Goal: Information Seeking & Learning: Learn about a topic

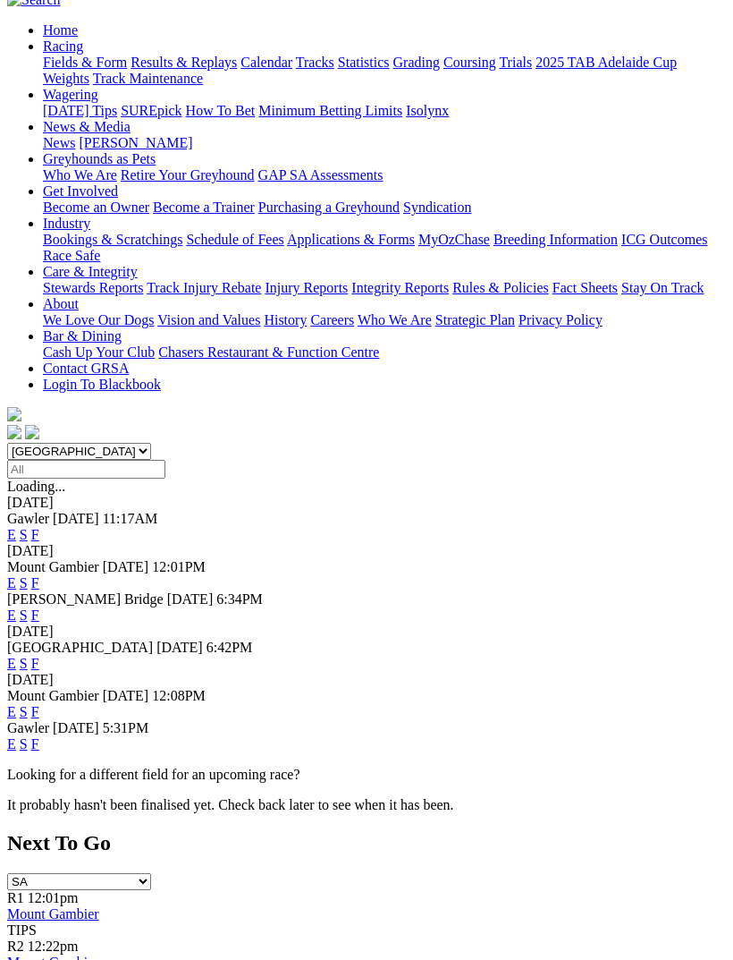
scroll to position [173, 0]
click at [39, 735] on link "F" at bounding box center [35, 742] width 8 height 15
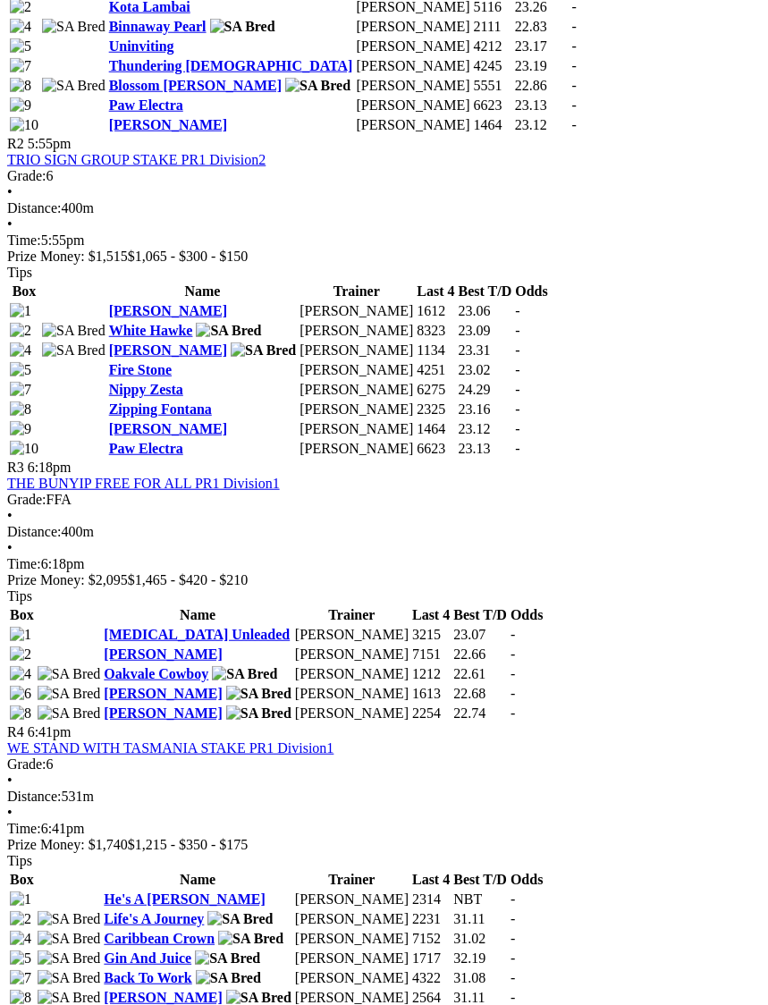
scroll to position [1135, 0]
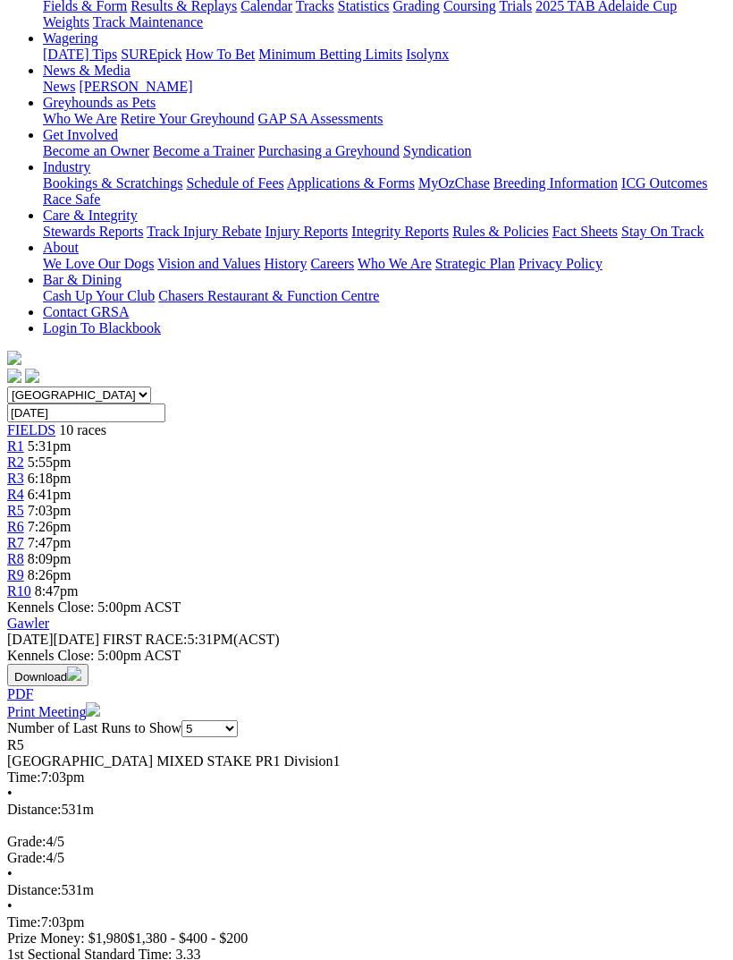
scroll to position [224, 0]
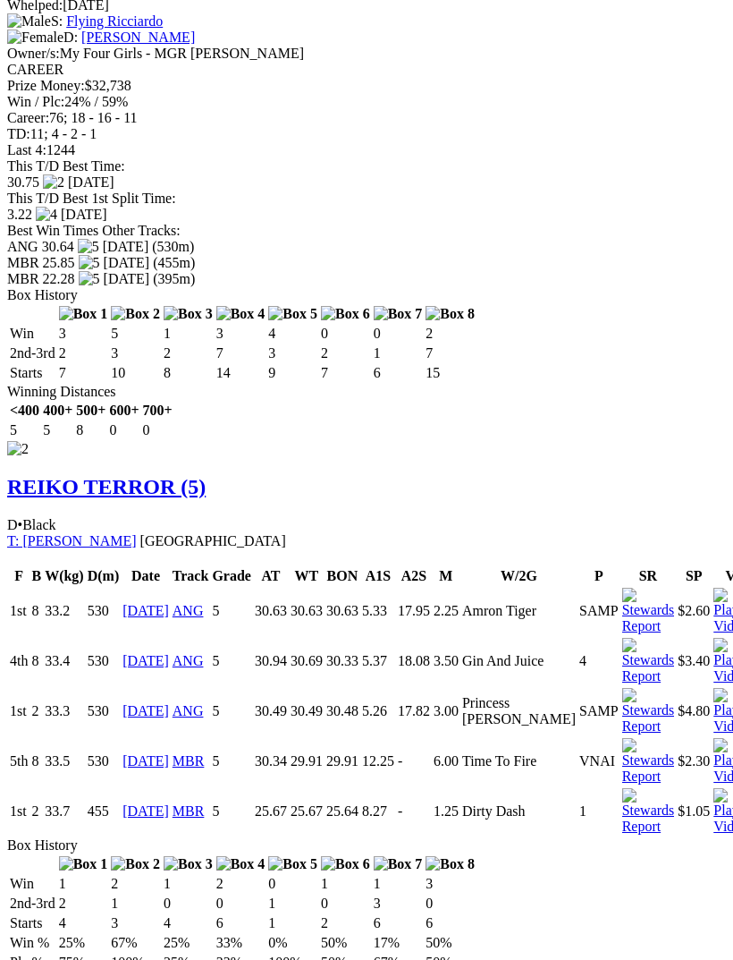
scroll to position [0, 45]
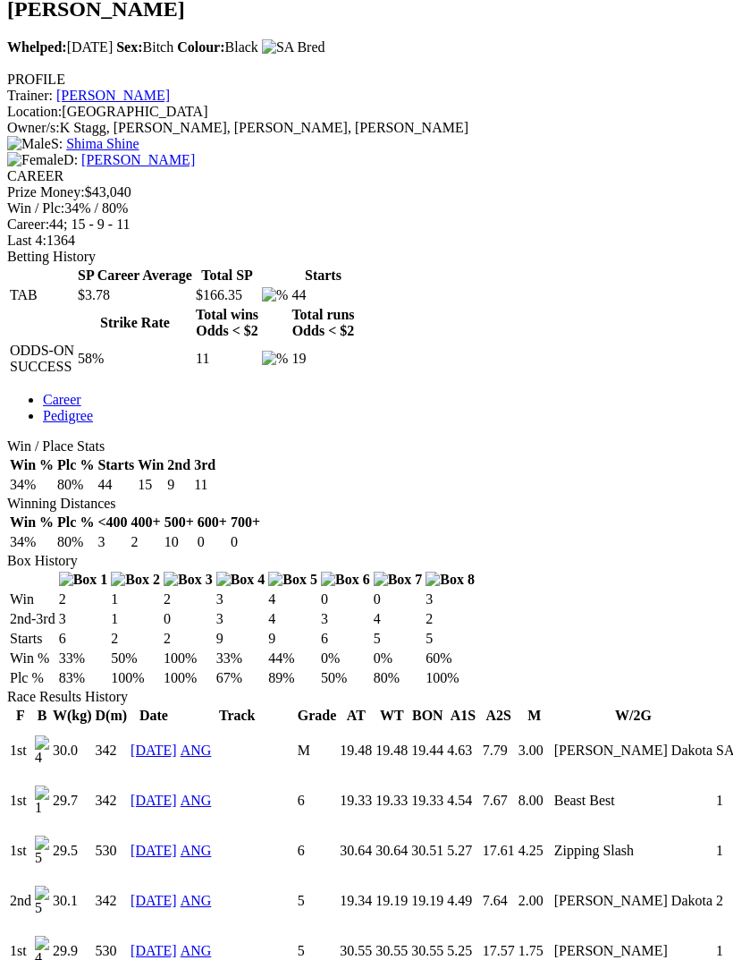
scroll to position [582, 0]
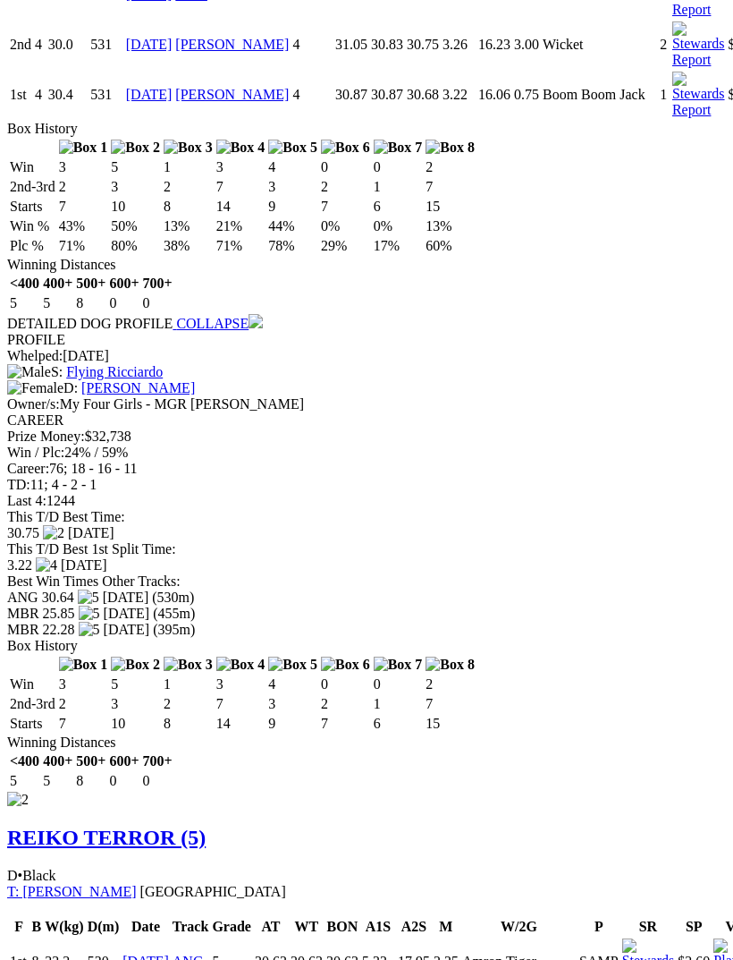
scroll to position [1614, 0]
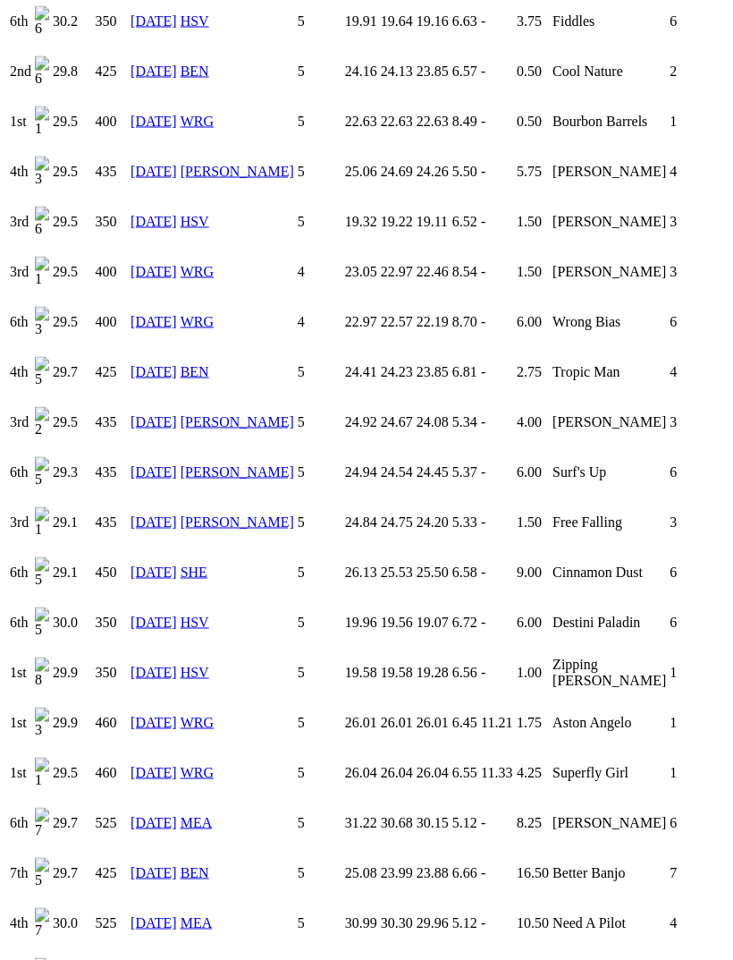
scroll to position [1868, 0]
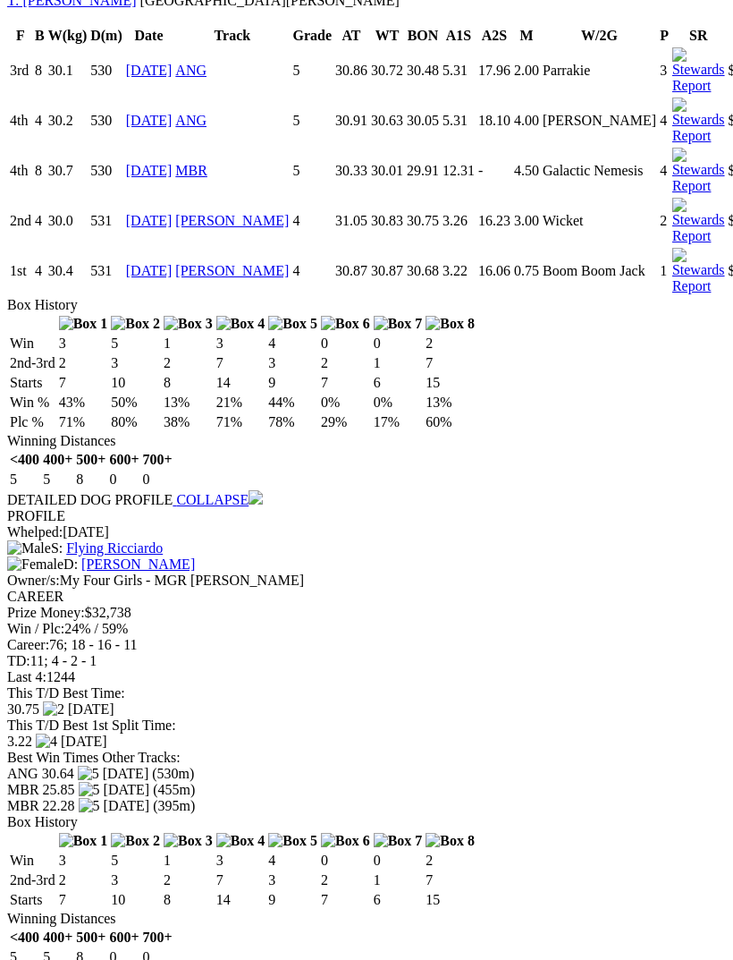
scroll to position [1425, 0]
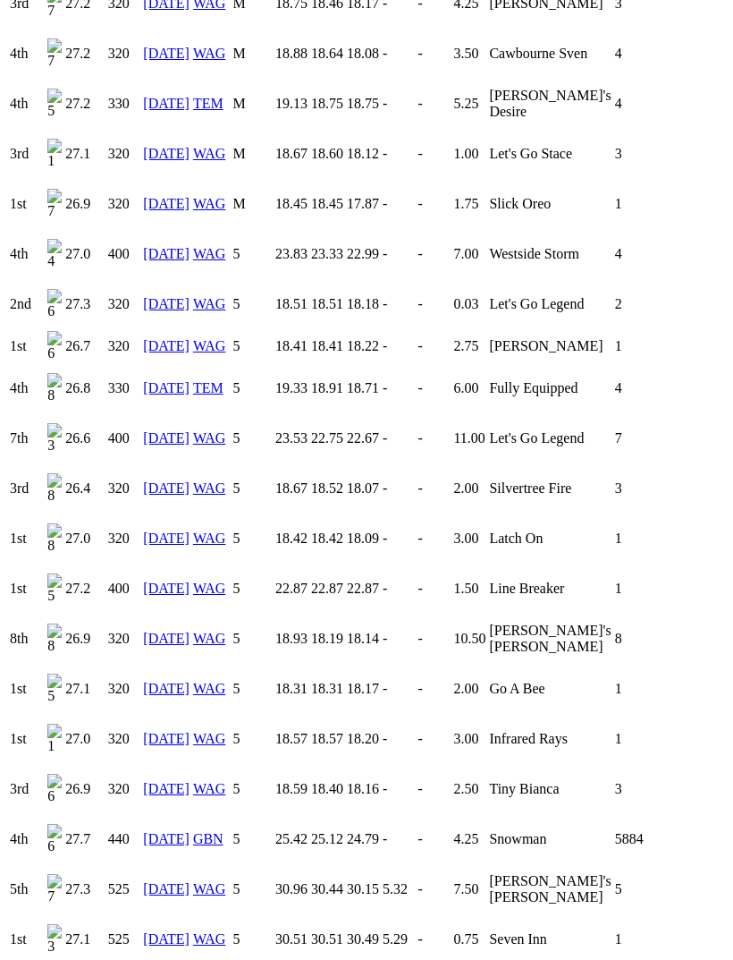
scroll to position [1331, 0]
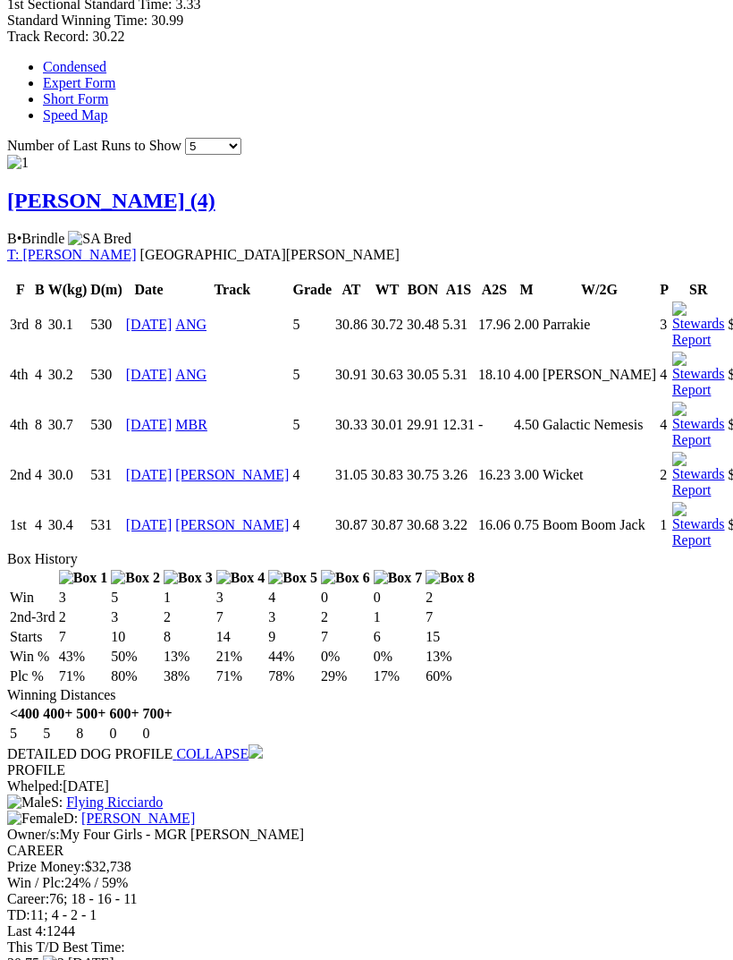
scroll to position [1114, 0]
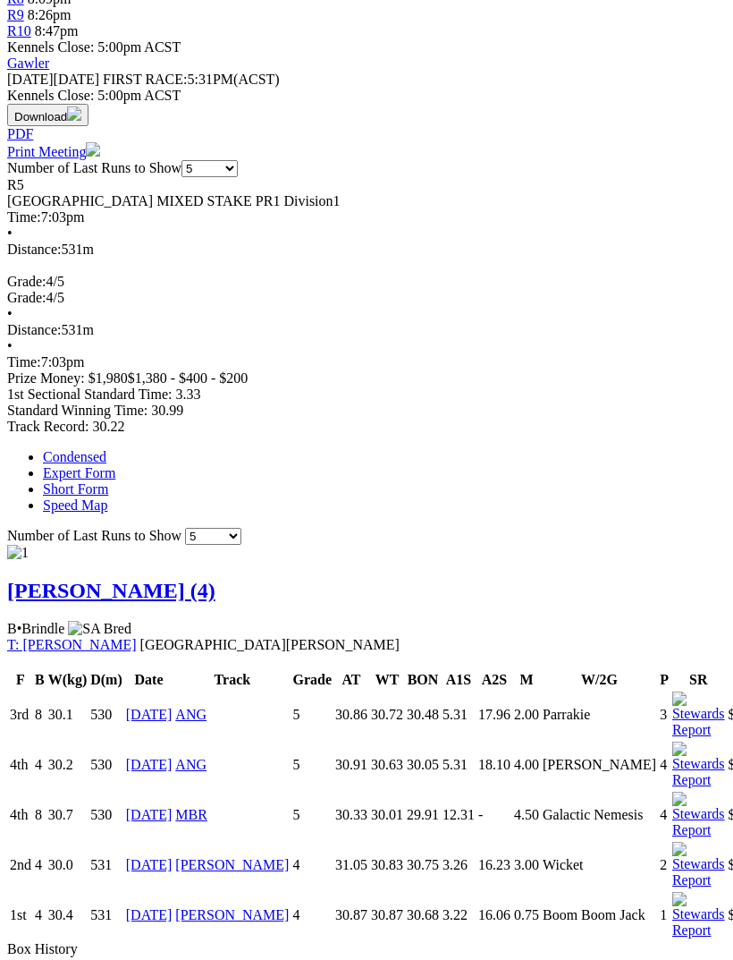
scroll to position [787, 0]
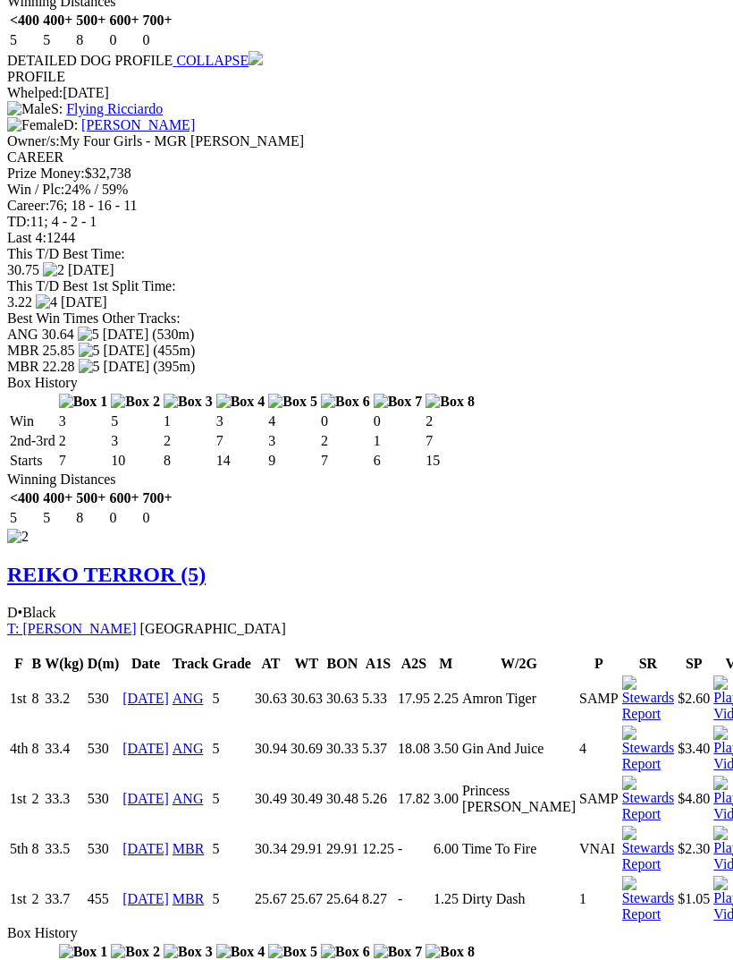
scroll to position [1870, 0]
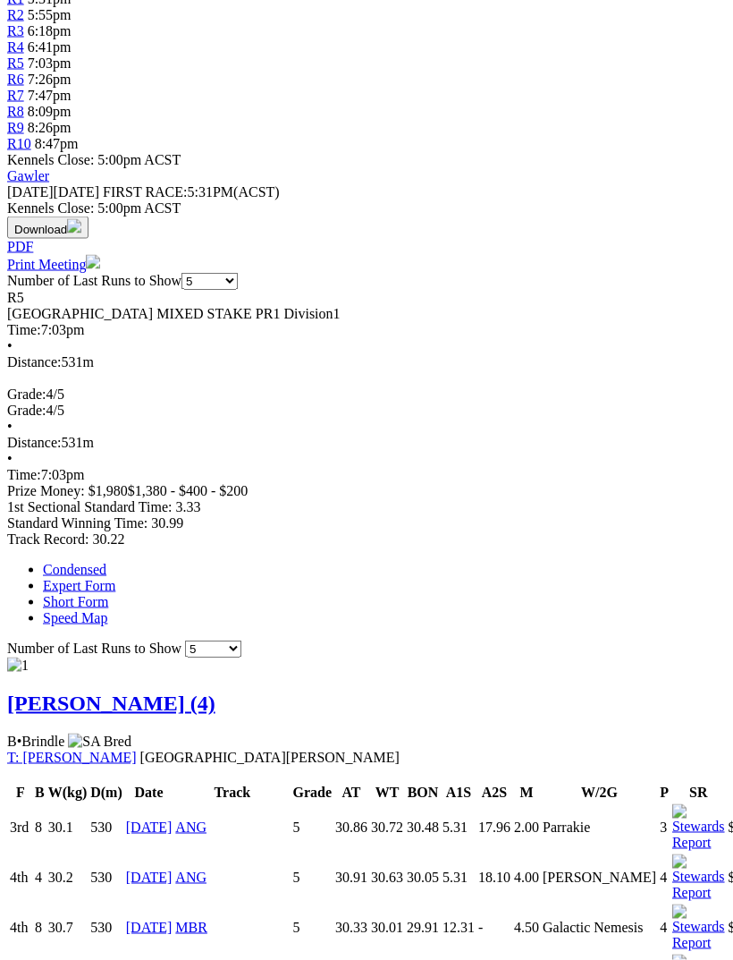
scroll to position [677, 0]
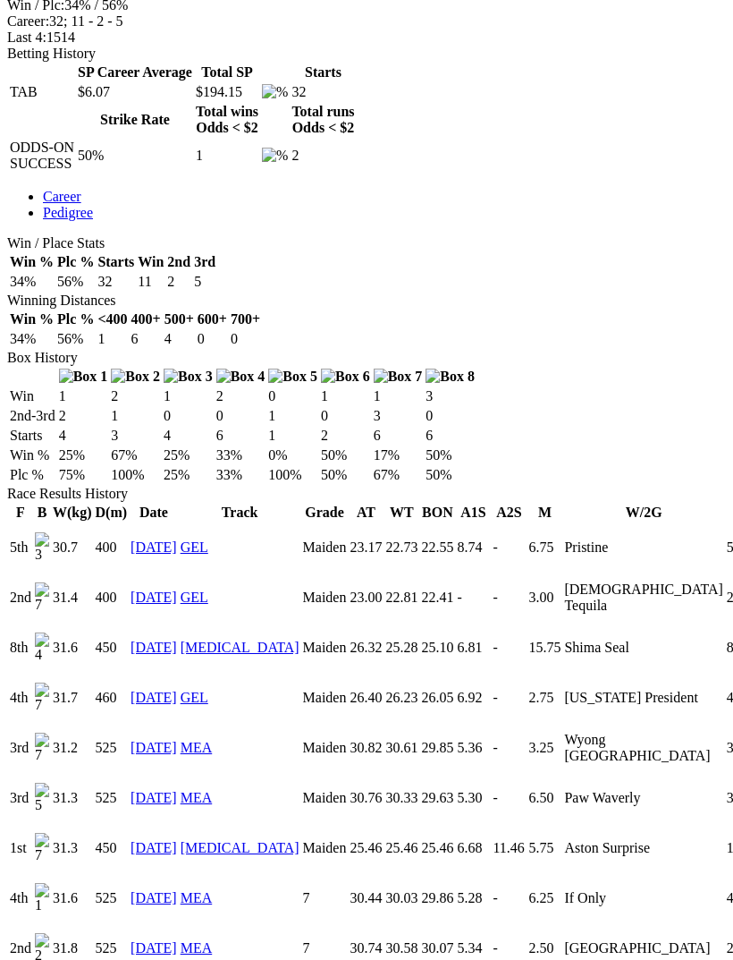
scroll to position [829, 0]
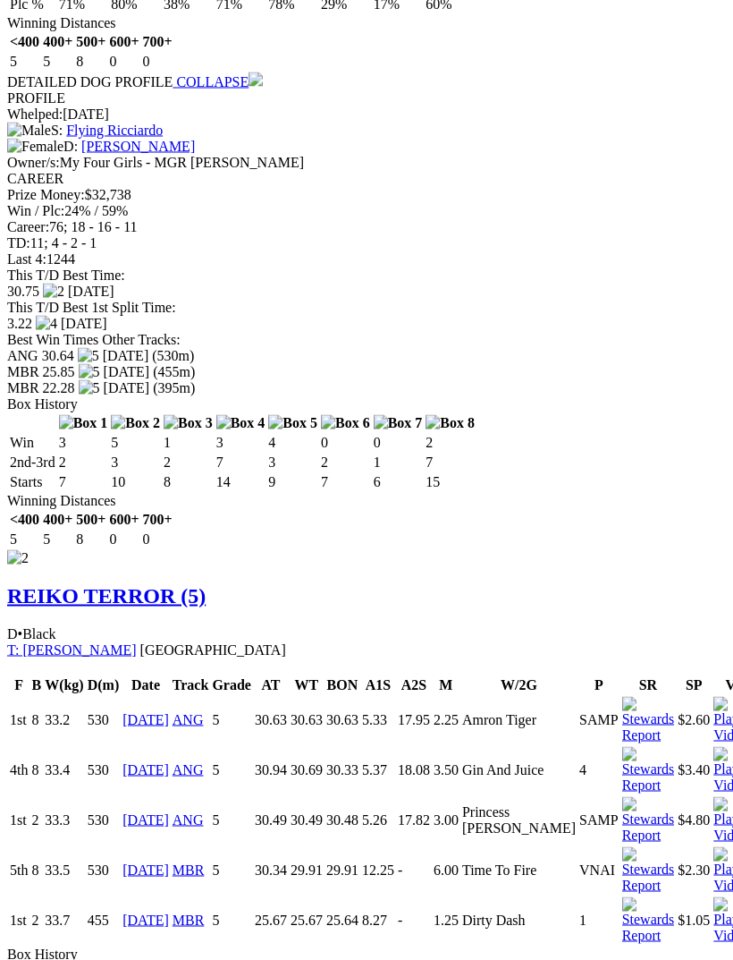
scroll to position [1852, 0]
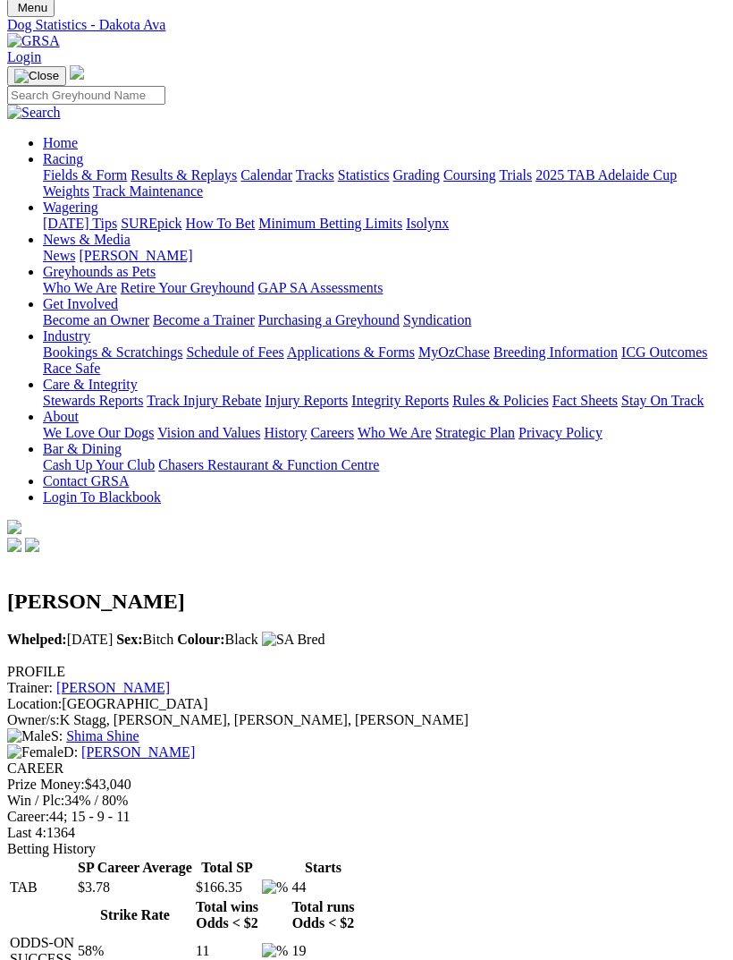
scroll to position [38, 0]
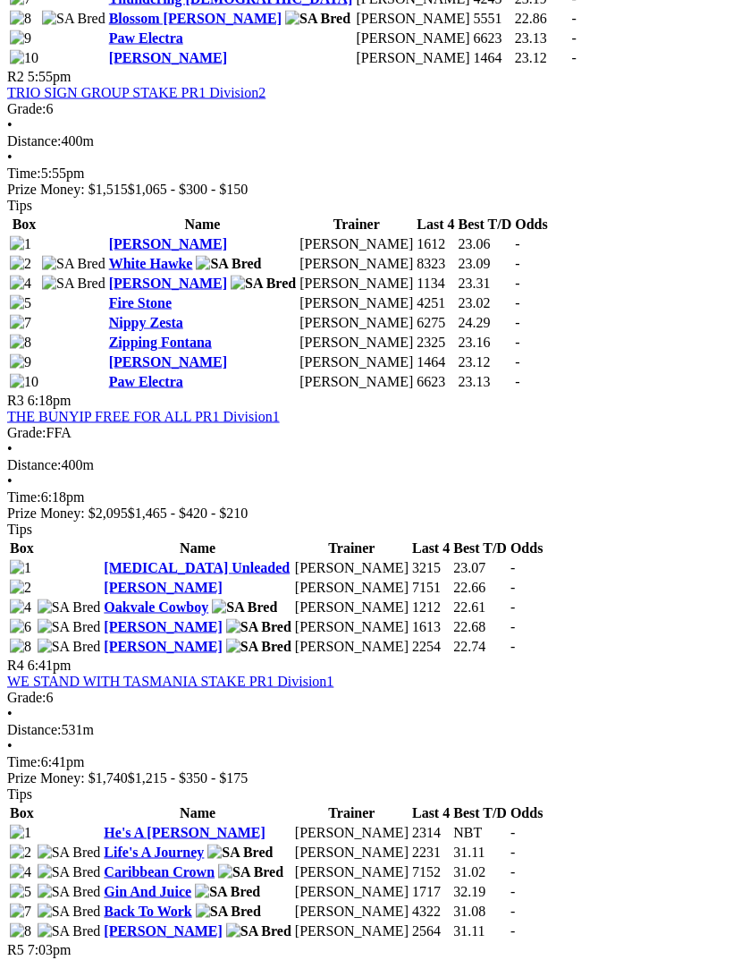
scroll to position [1200, 6]
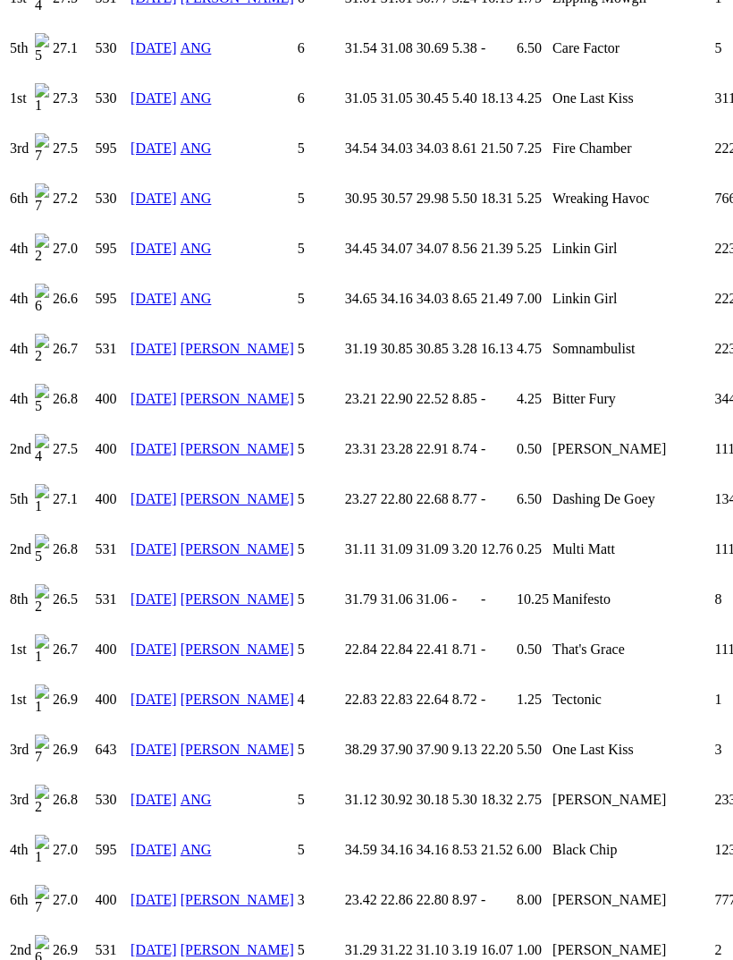
scroll to position [2397, 0]
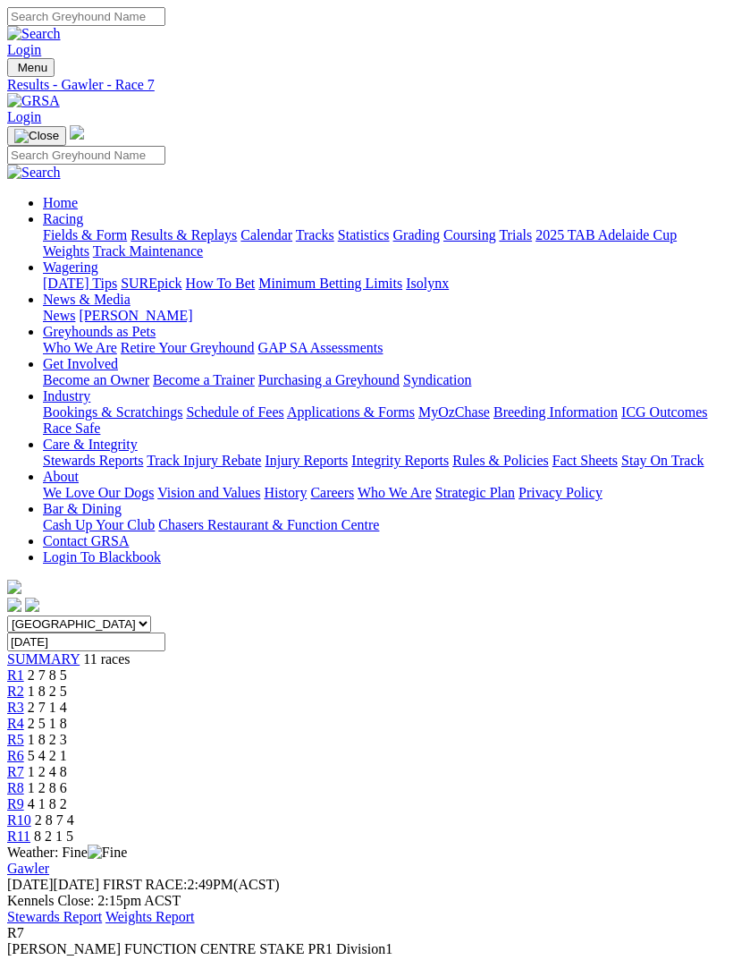
click at [24, 780] on link "R8" at bounding box center [15, 787] width 17 height 15
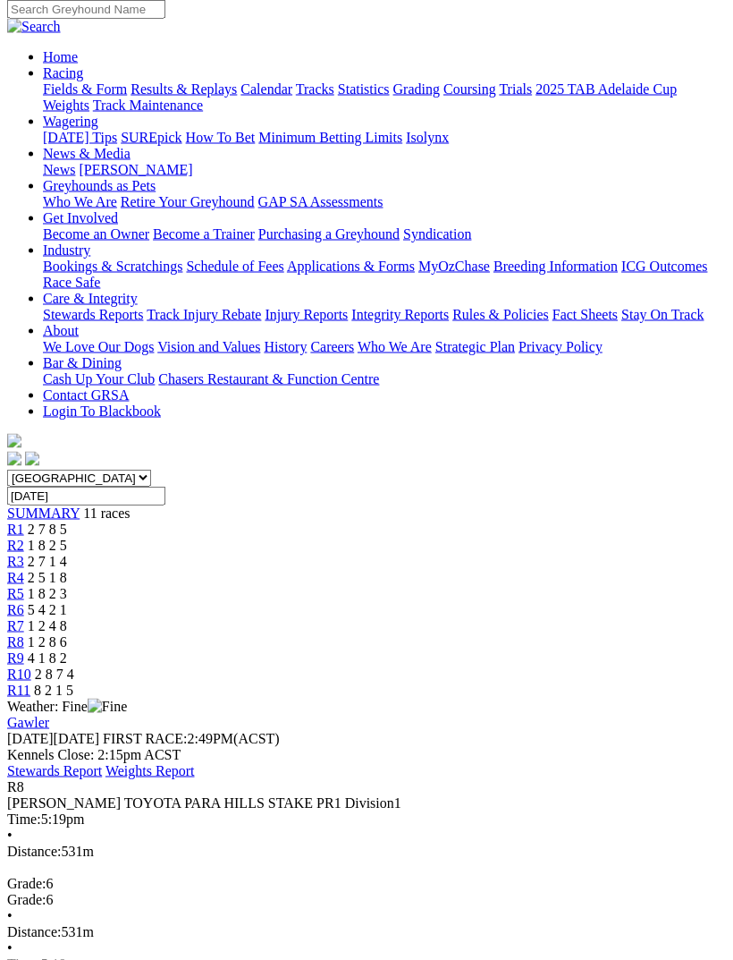
scroll to position [147, 0]
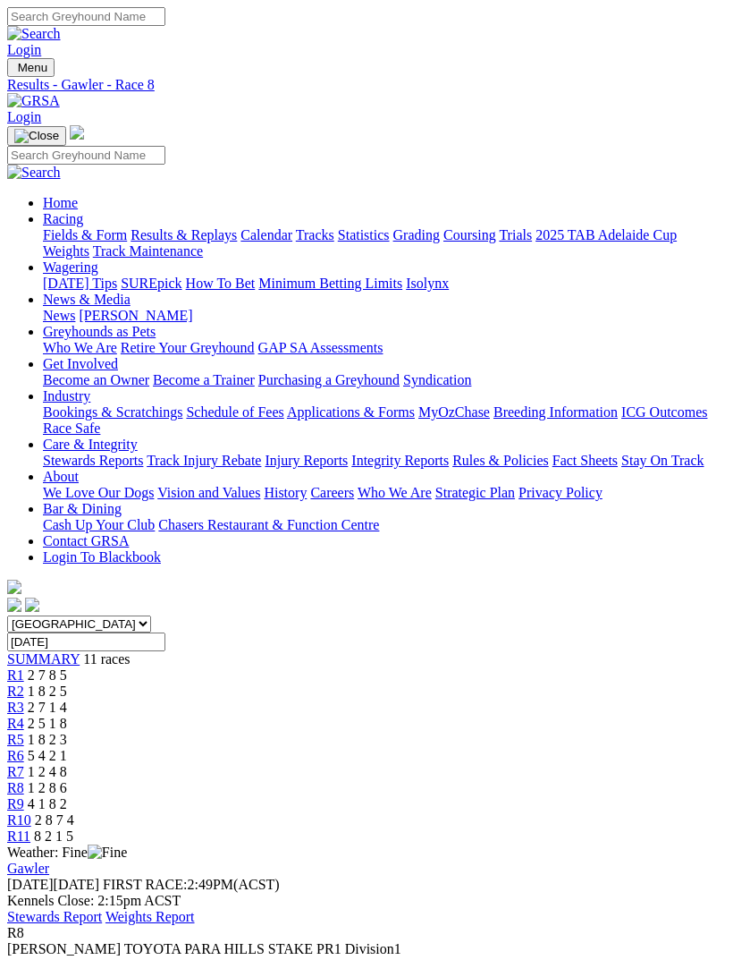
scroll to position [205, 0]
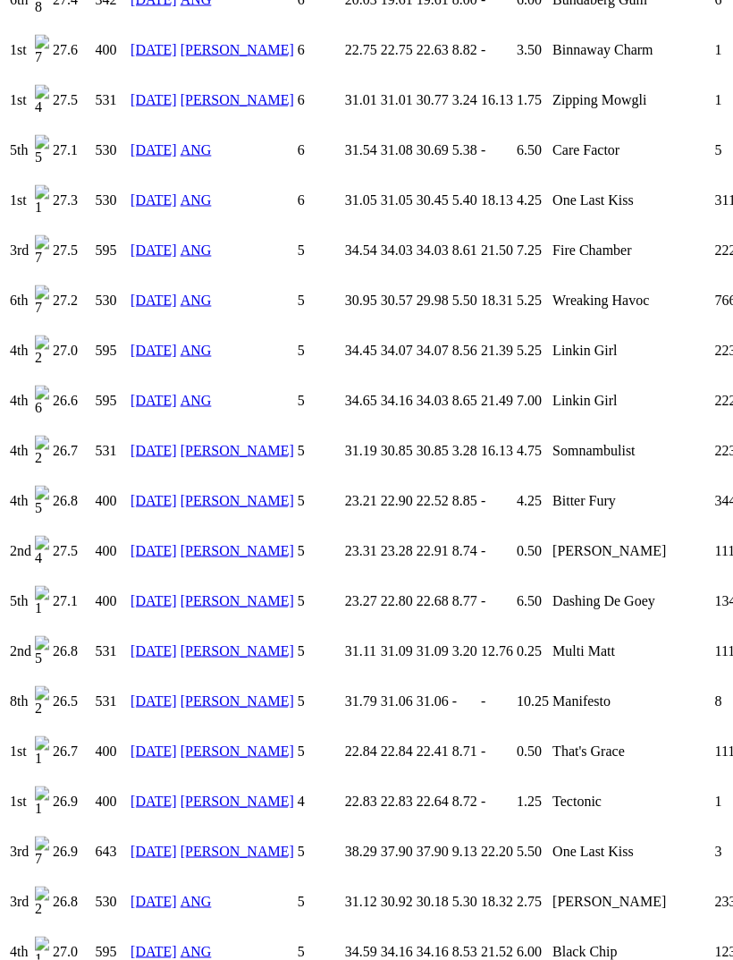
scroll to position [2304, 0]
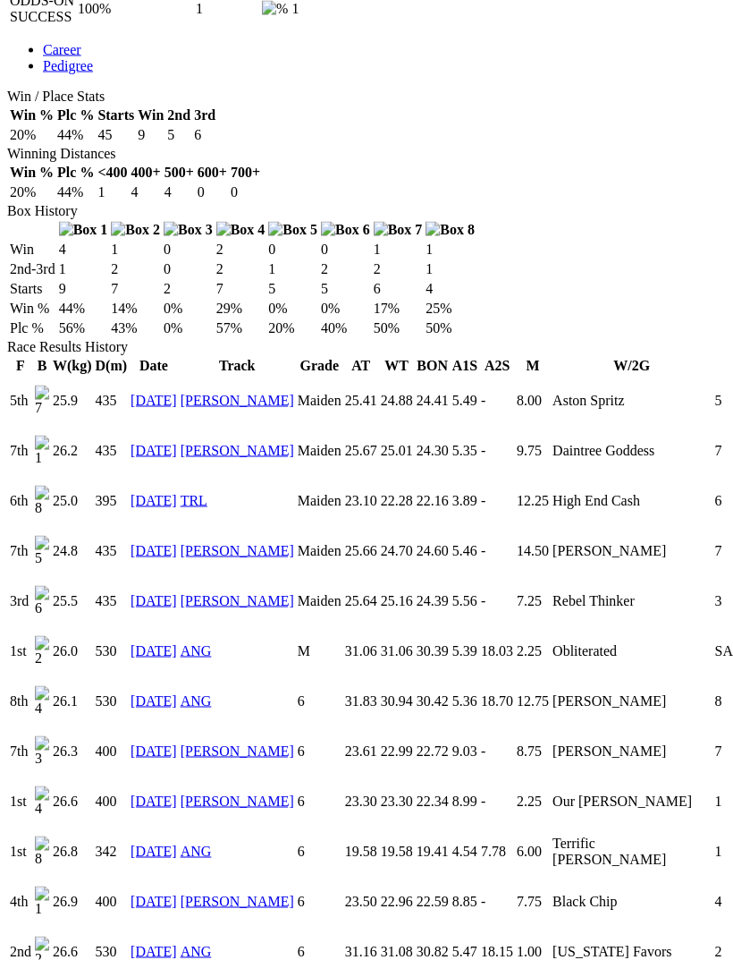
scroll to position [979, 0]
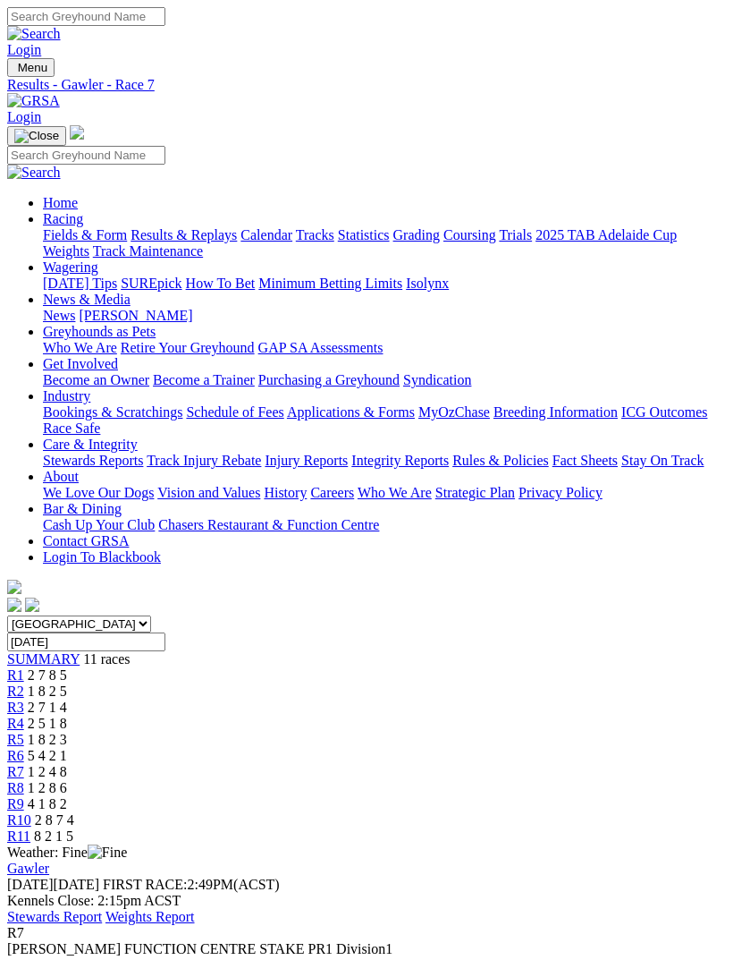
click at [413, 748] on div "R6 5 4 2 1" at bounding box center [366, 756] width 719 height 16
click at [24, 667] on span "R1" at bounding box center [15, 674] width 17 height 15
click at [127, 242] on link "Fields & Form" at bounding box center [85, 234] width 84 height 15
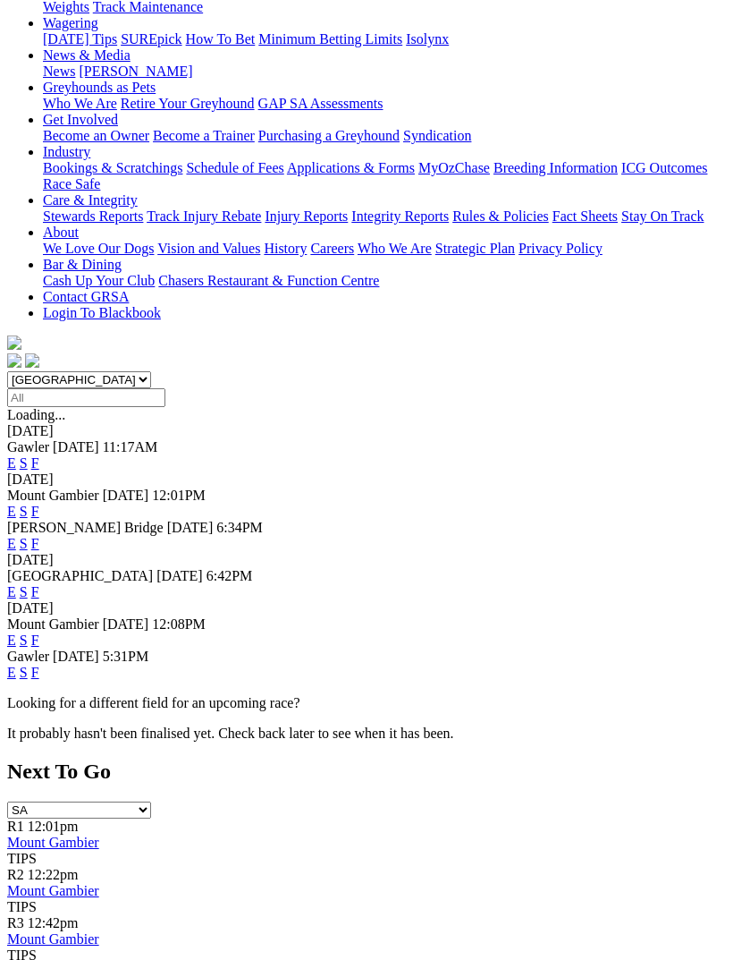
scroll to position [255, 0]
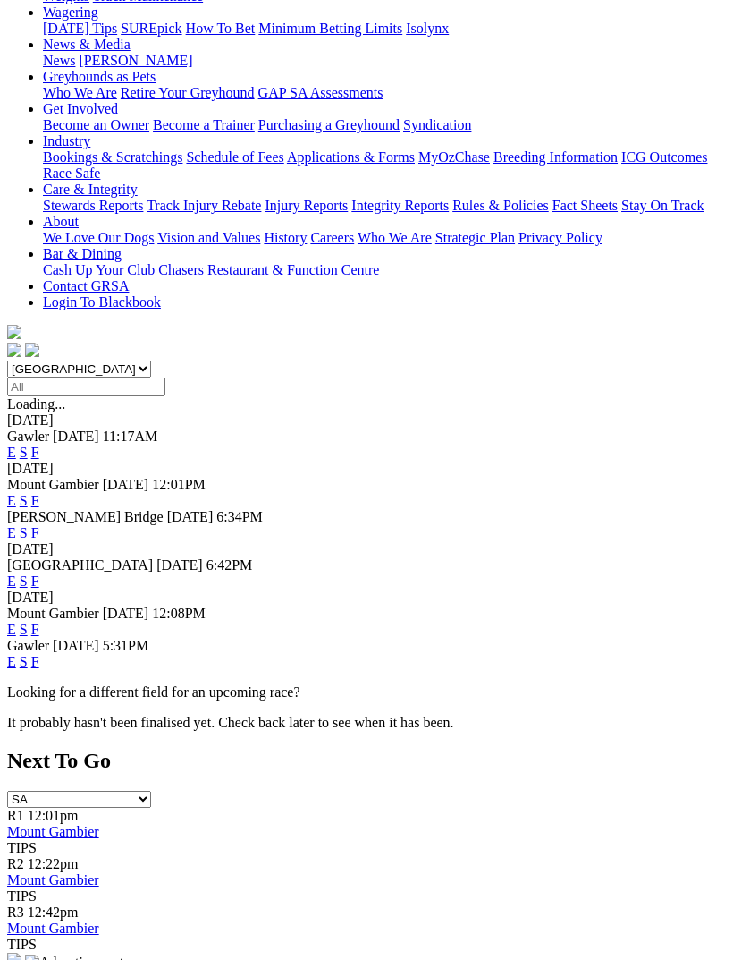
click at [39, 654] on link "F" at bounding box center [35, 661] width 8 height 15
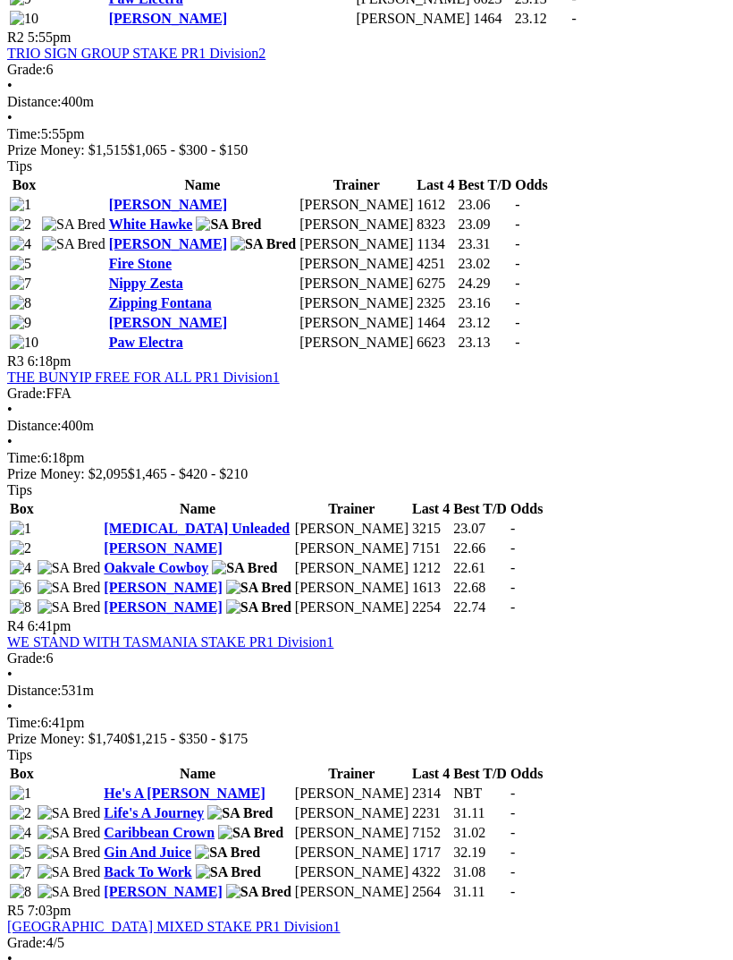
scroll to position [1237, 0]
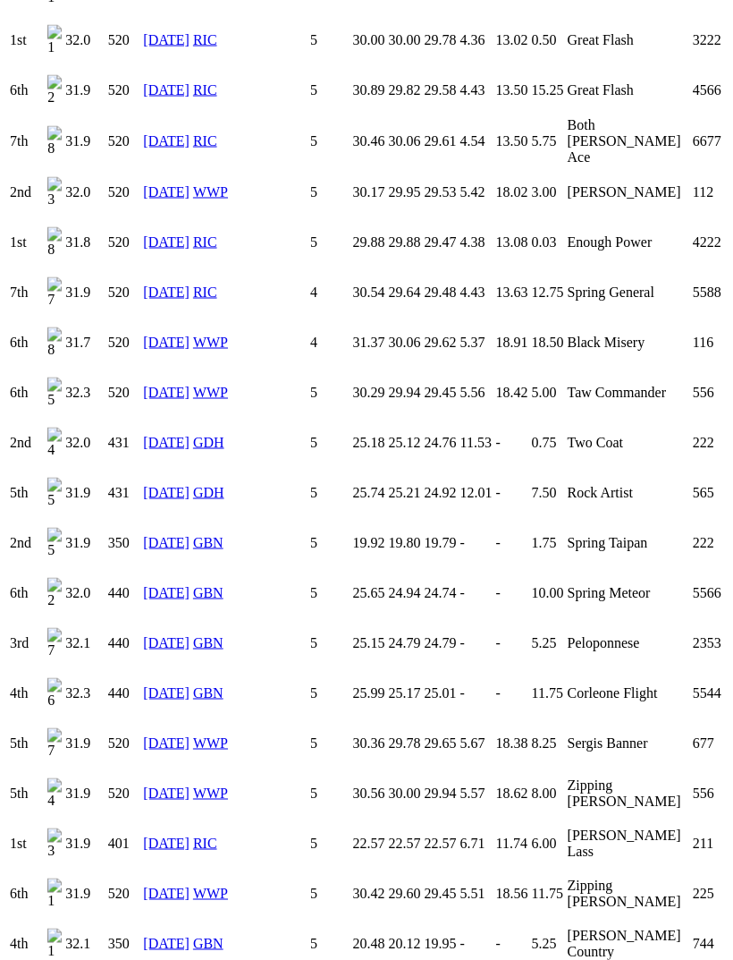
scroll to position [1896, 0]
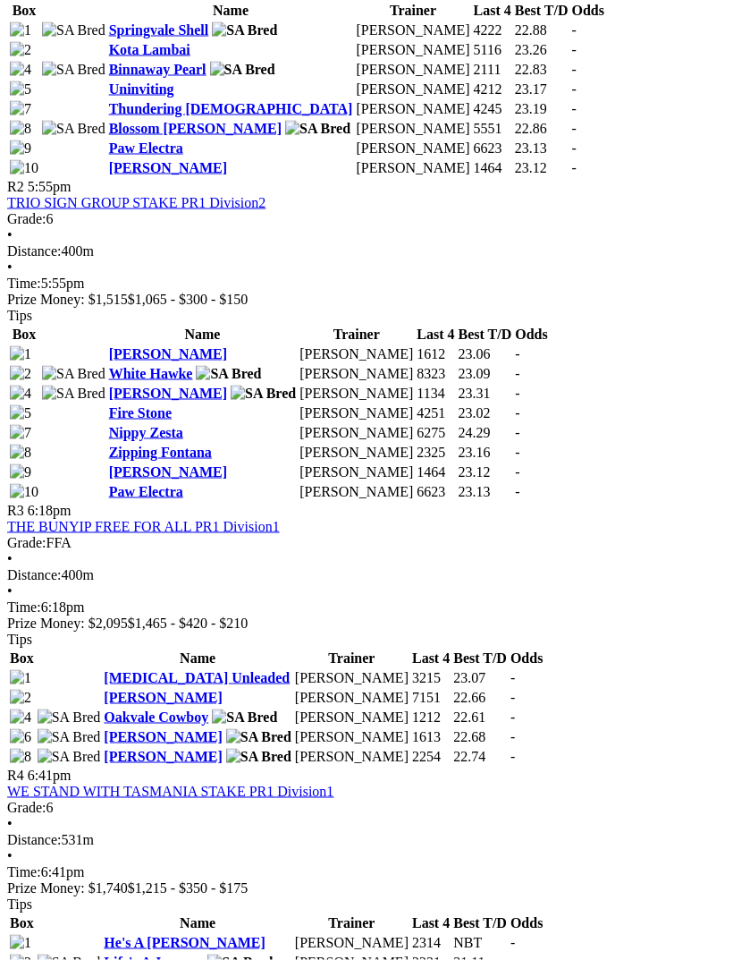
scroll to position [1096, 0]
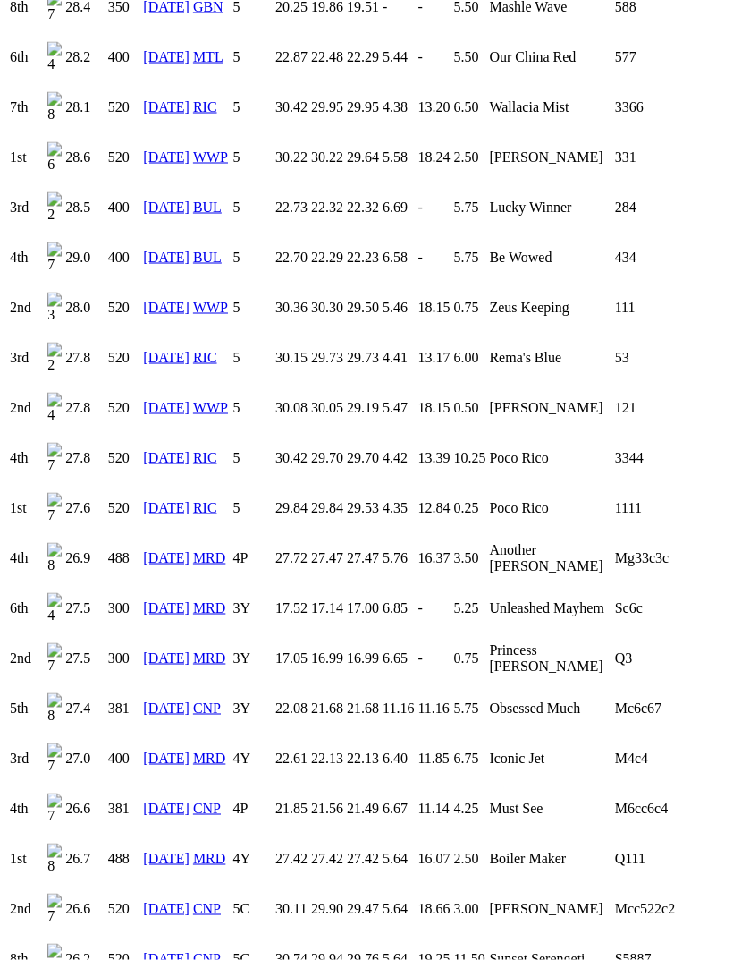
scroll to position [2863, 0]
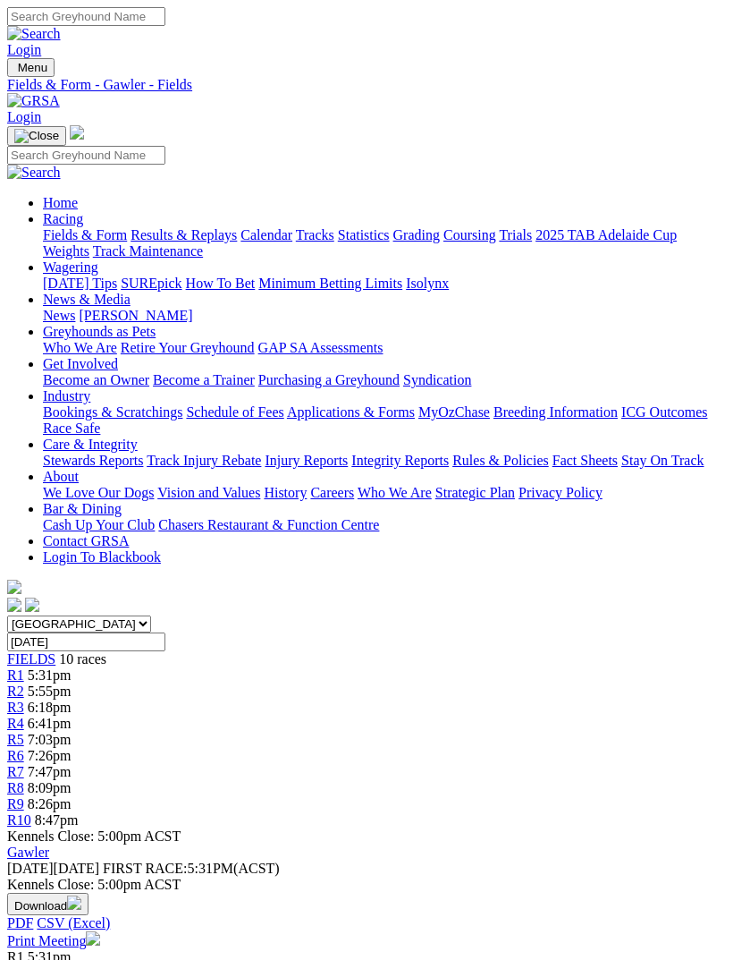
scroll to position [1155, 0]
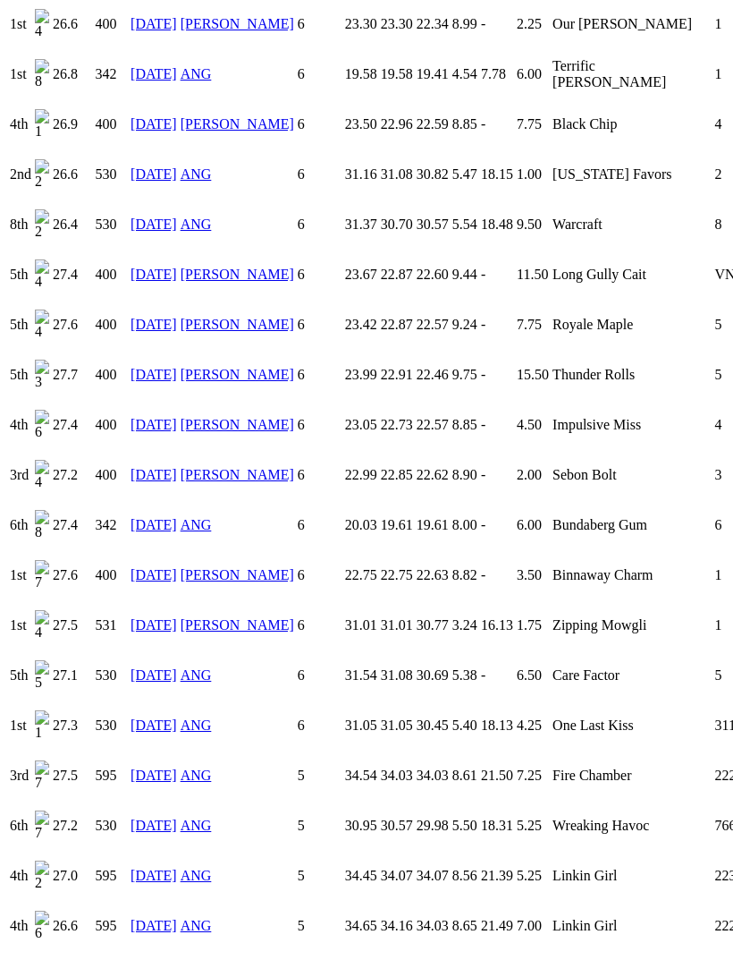
scroll to position [1767, 0]
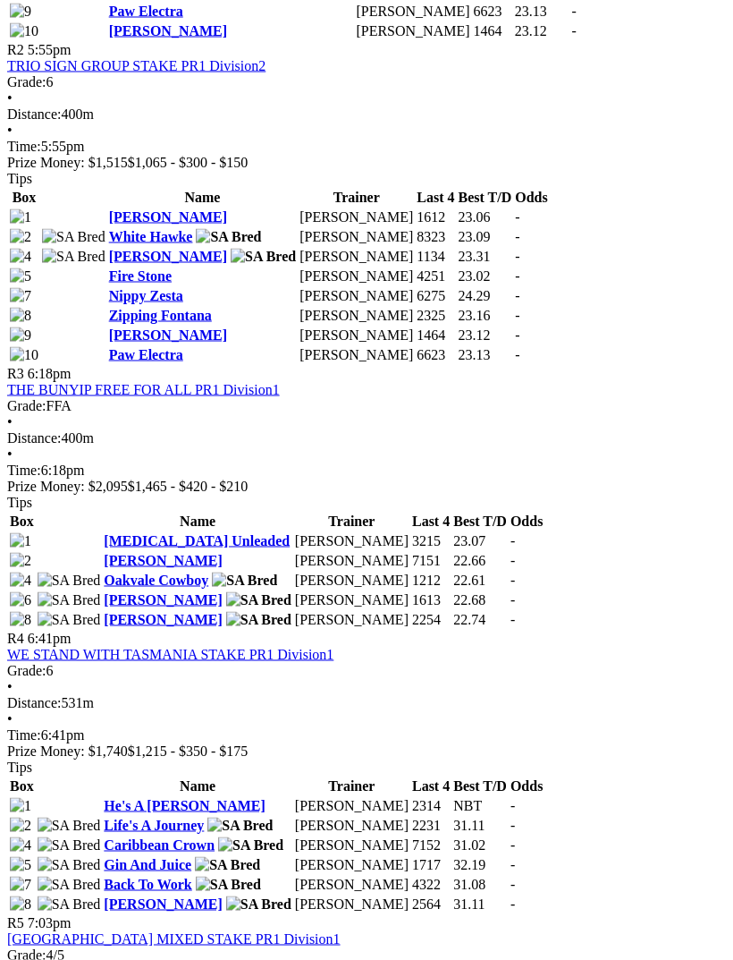
scroll to position [1232, 0]
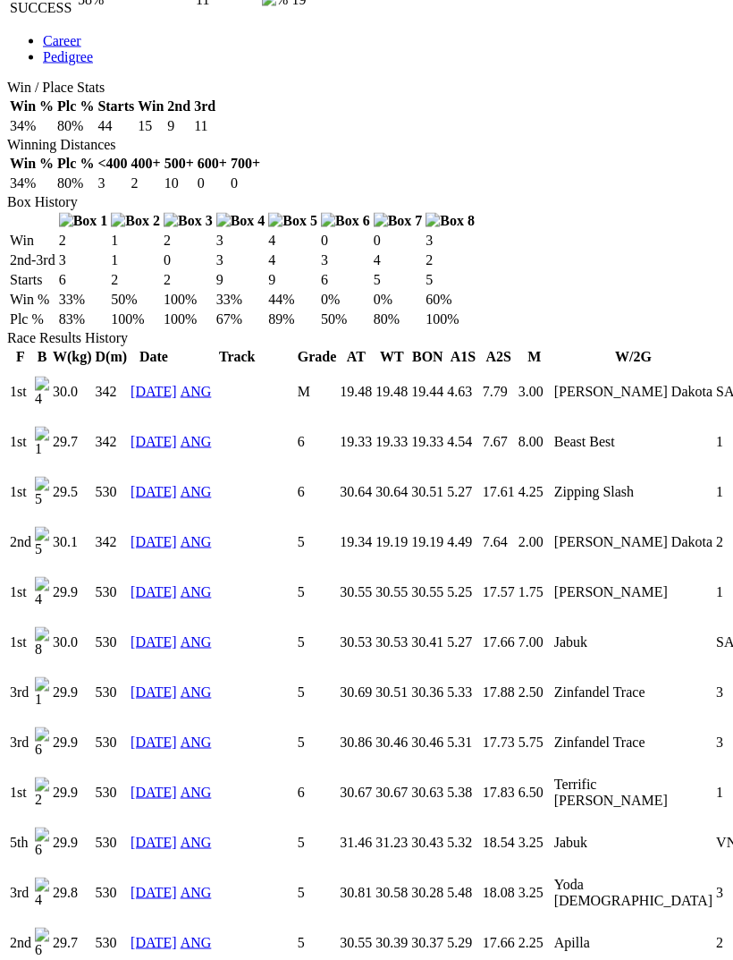
scroll to position [987, 0]
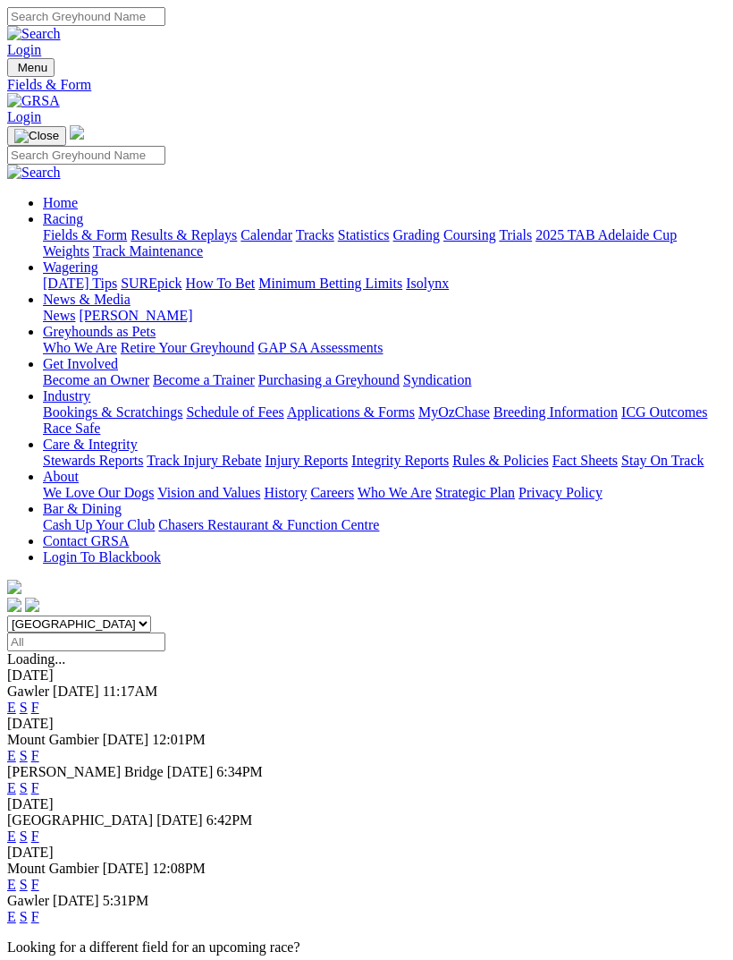
scroll to position [312, 0]
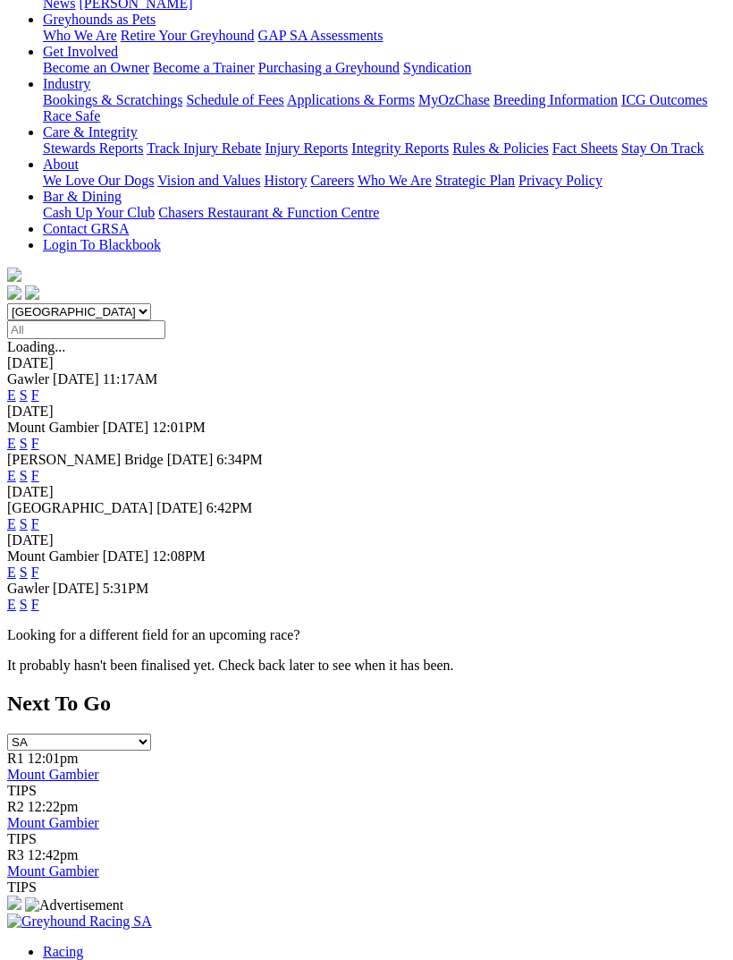
click at [39, 596] on link "F" at bounding box center [35, 603] width 8 height 15
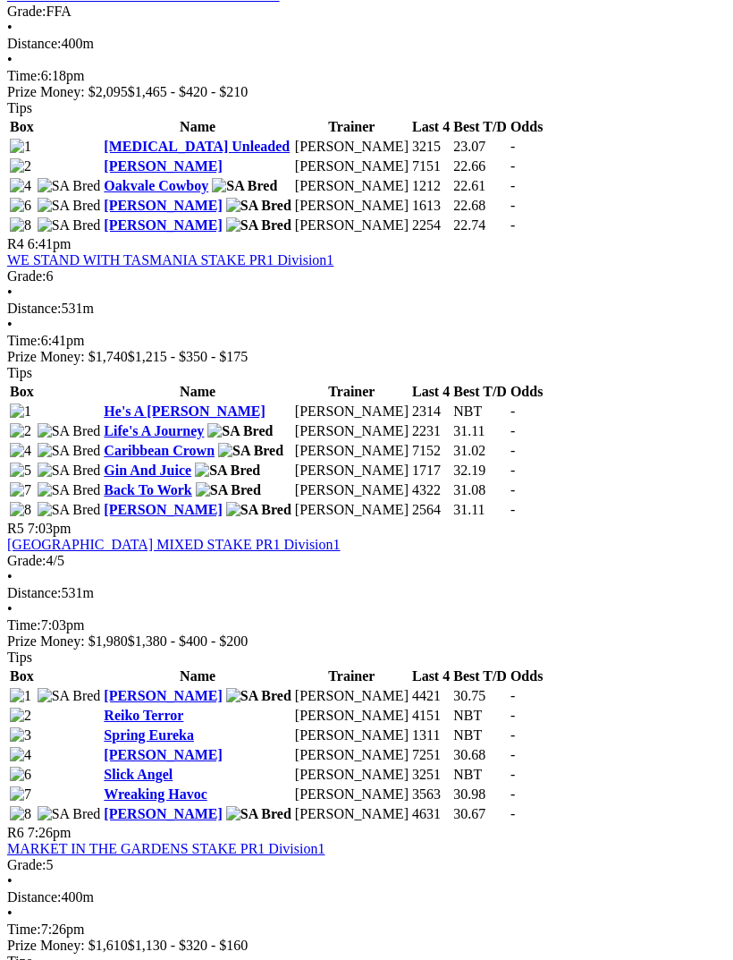
scroll to position [1623, 0]
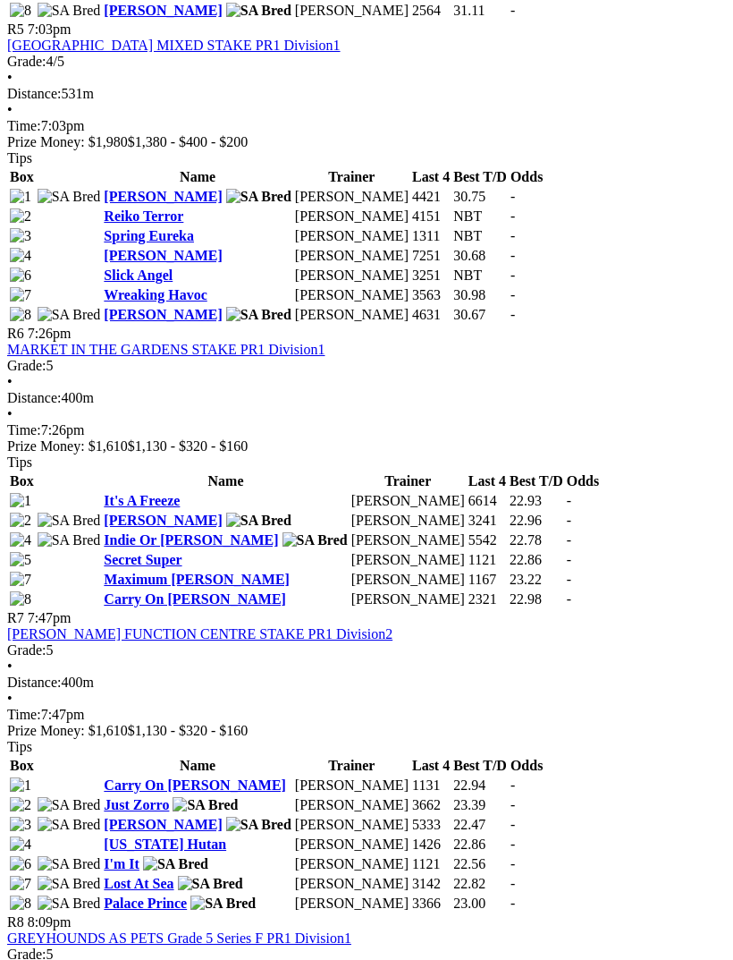
scroll to position [2123, 0]
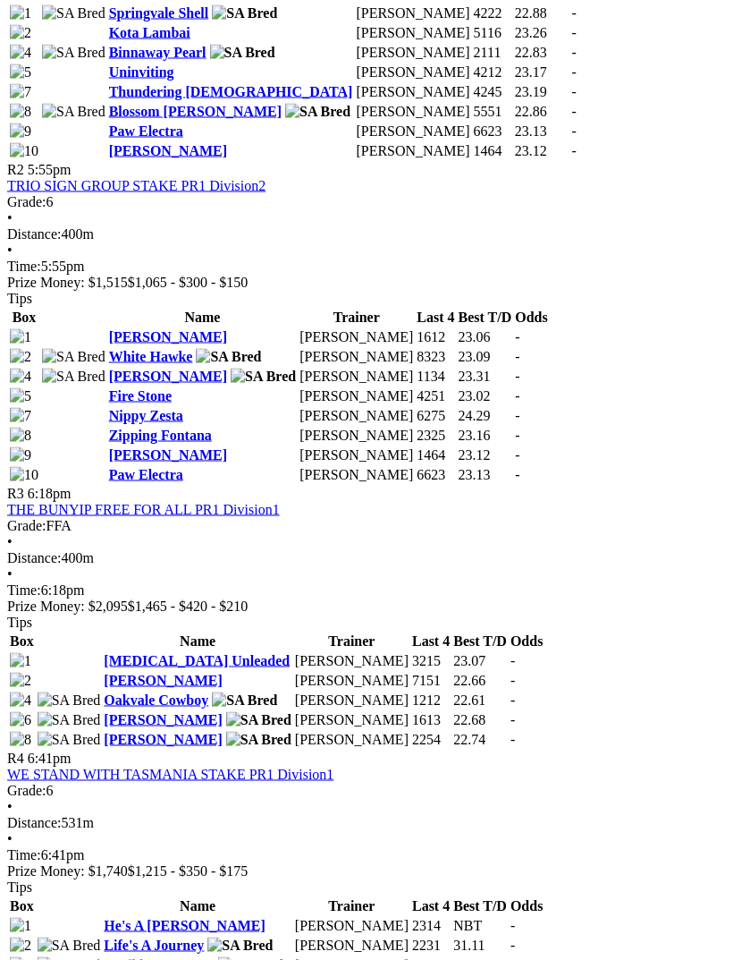
scroll to position [1074, 0]
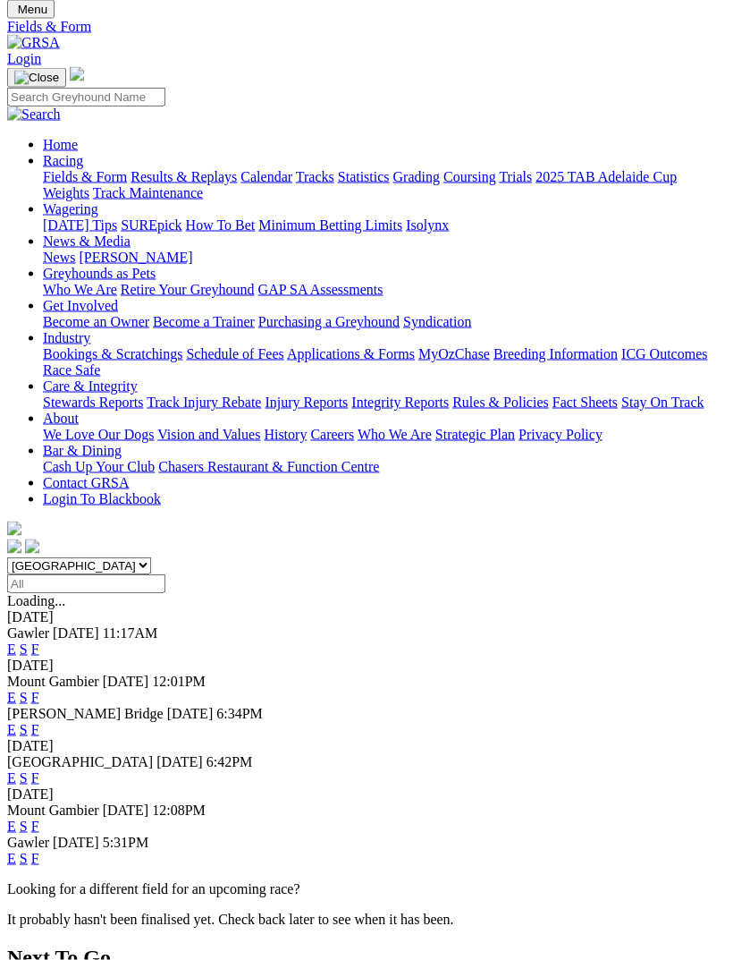
scroll to position [59, 0]
click at [39, 640] on link "F" at bounding box center [35, 647] width 8 height 15
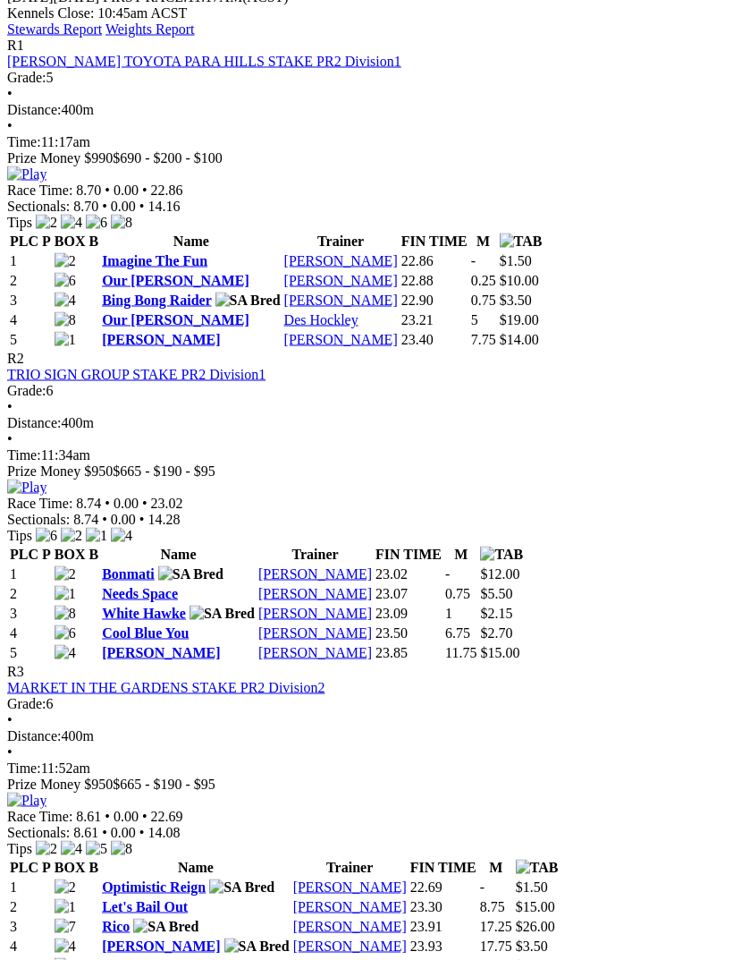
scroll to position [872, 0]
click at [282, 679] on link "MARKET IN THE GARDENS STAKE PR2 Division2" at bounding box center [165, 686] width 317 height 15
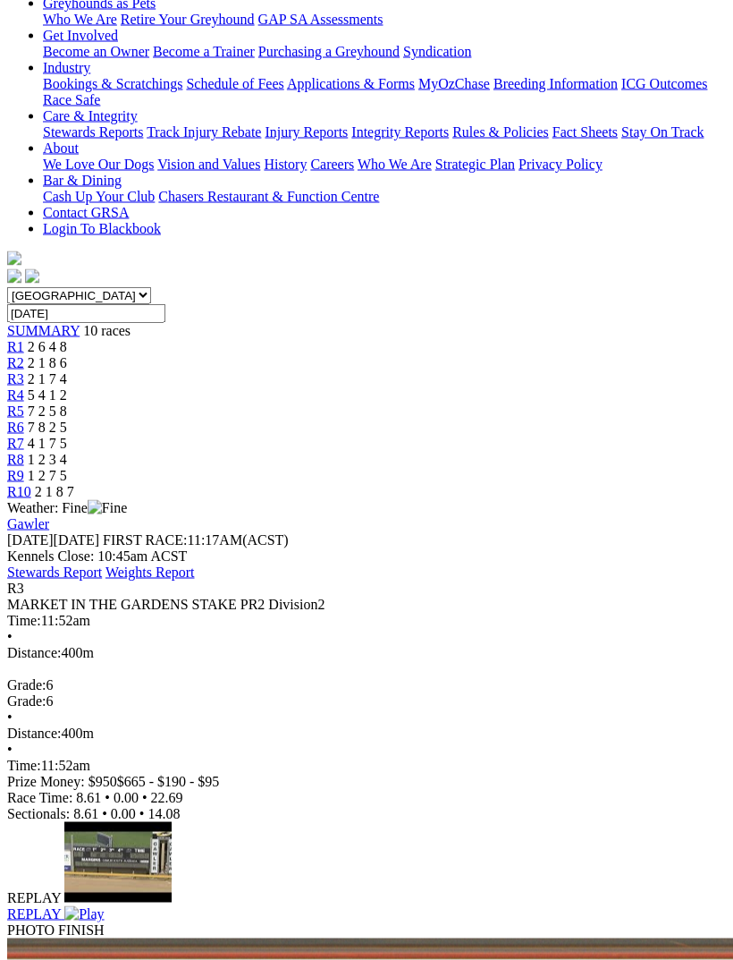
scroll to position [197, 0]
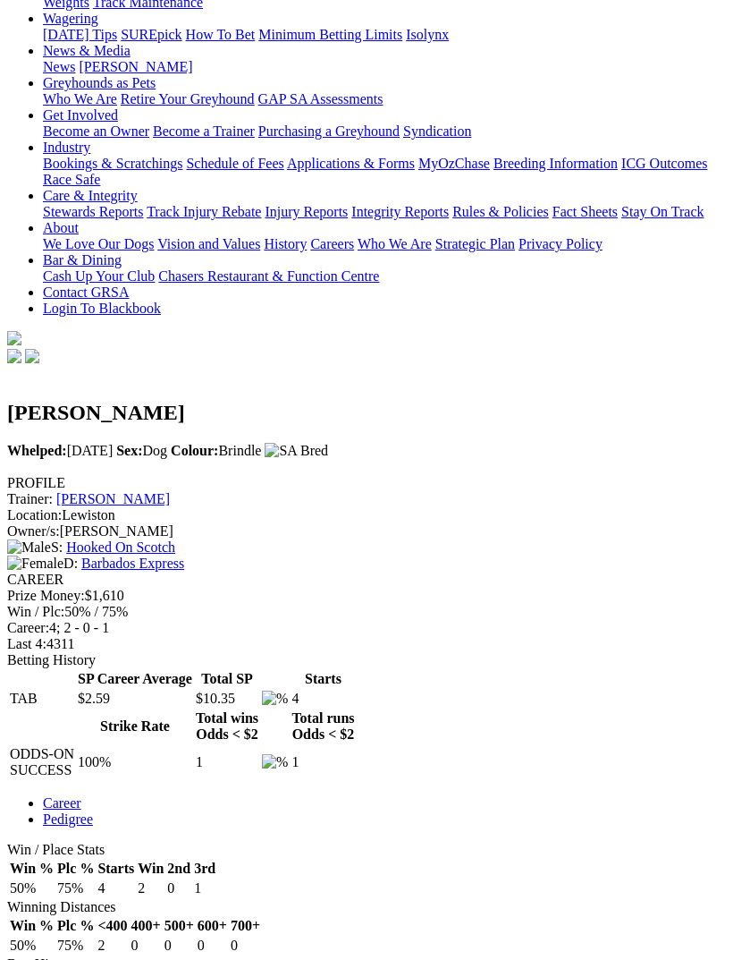
scroll to position [234, 0]
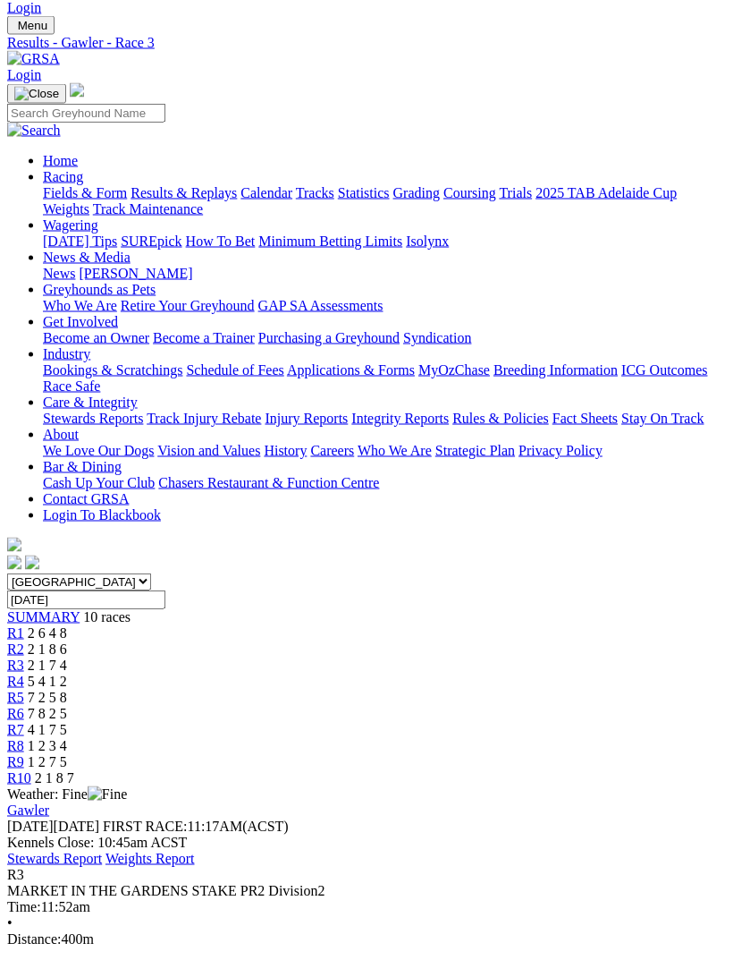
scroll to position [41, 0]
click at [24, 690] on span "R5" at bounding box center [15, 697] width 17 height 15
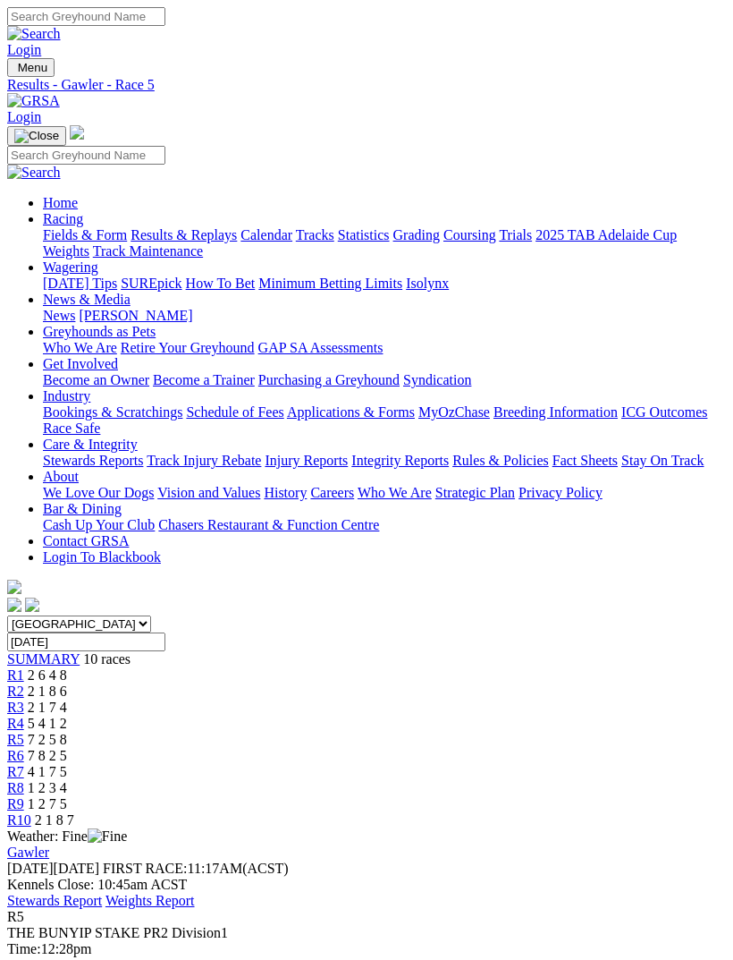
click at [24, 764] on span "R7" at bounding box center [15, 771] width 17 height 15
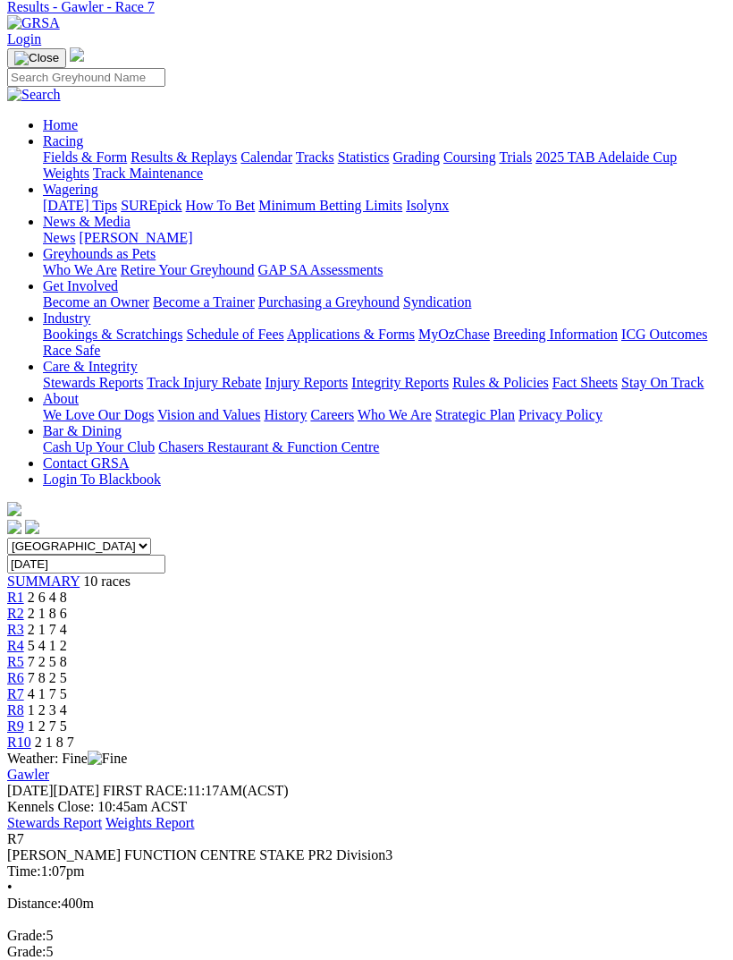
click at [67, 702] on span "1 2 3 4" at bounding box center [47, 709] width 39 height 15
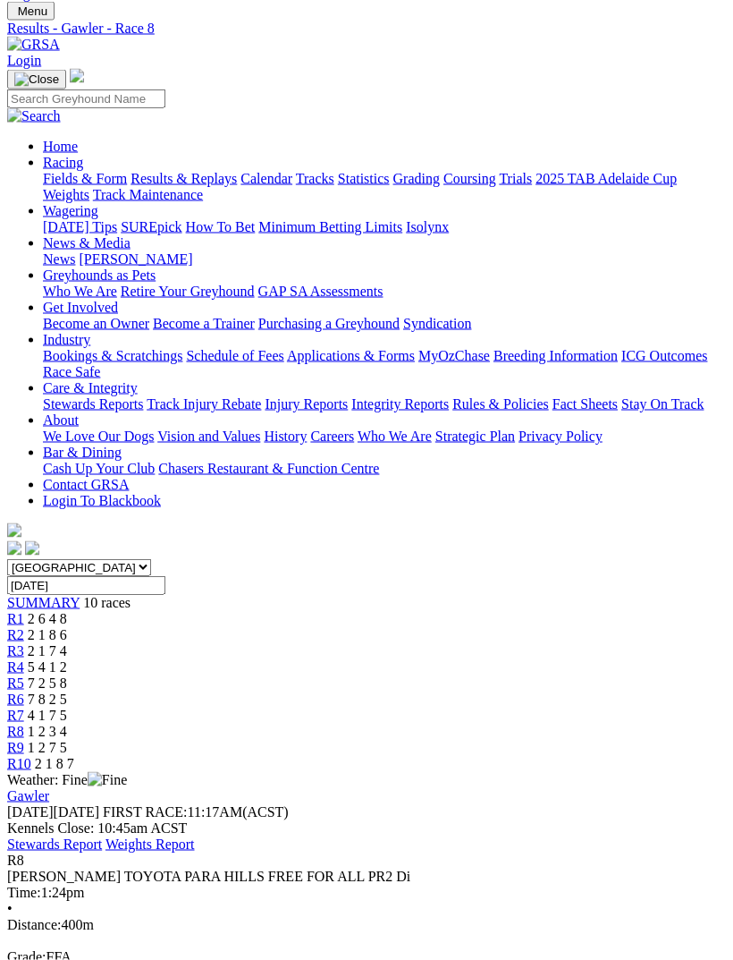
scroll to position [57, 0]
click at [67, 739] on span "1 2 7 5" at bounding box center [47, 746] width 39 height 15
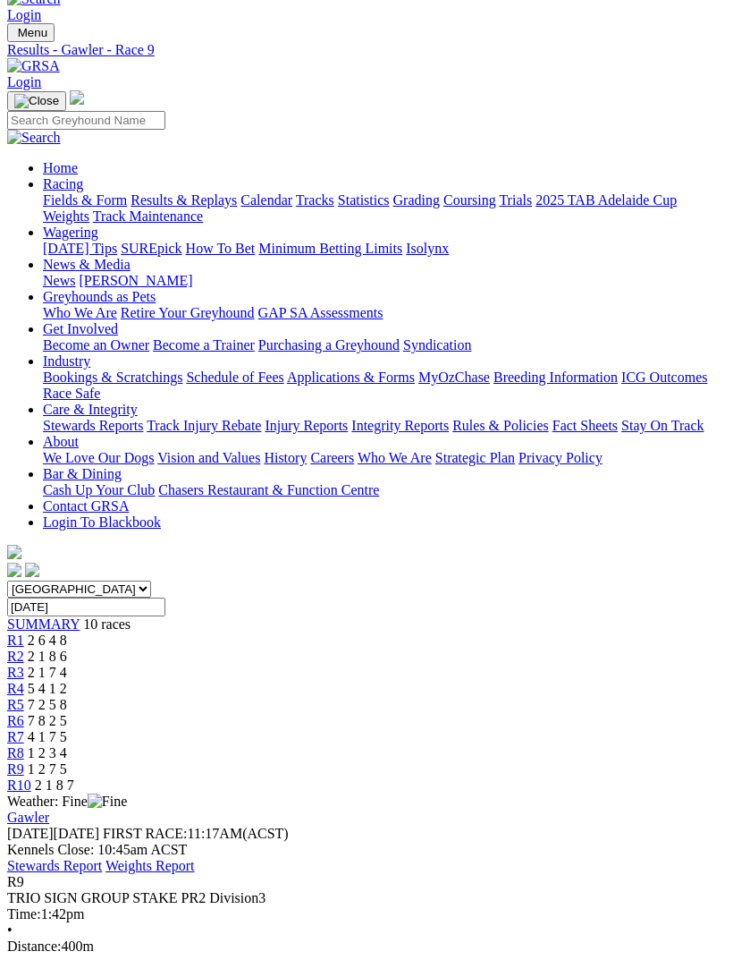
scroll to position [19, 0]
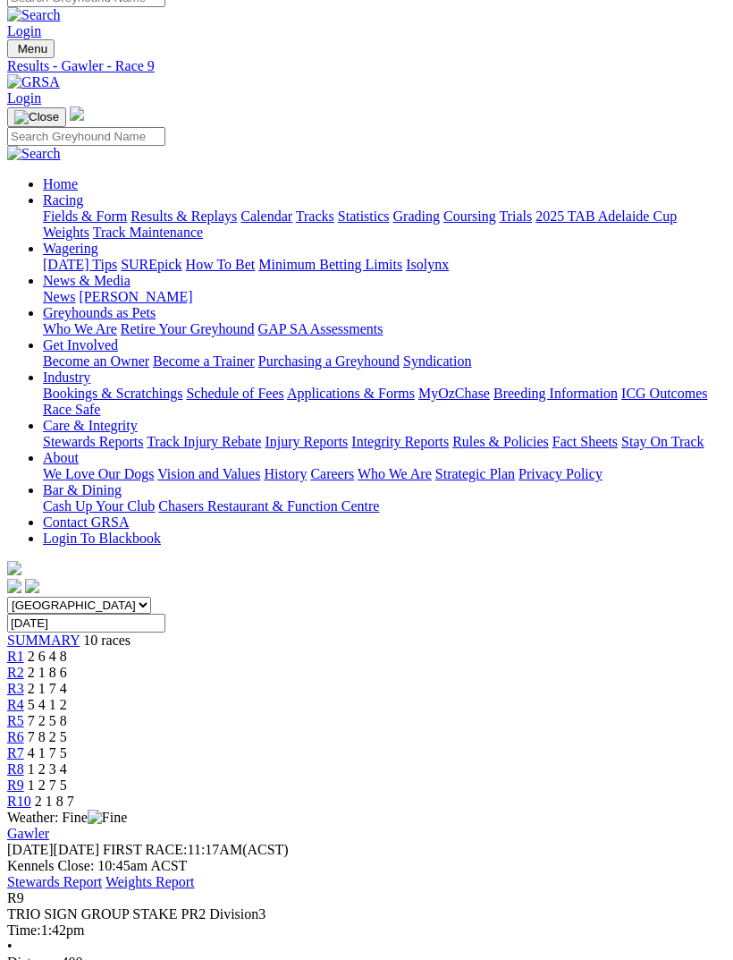
click at [74, 793] on span "2 1 8 7" at bounding box center [54, 800] width 39 height 15
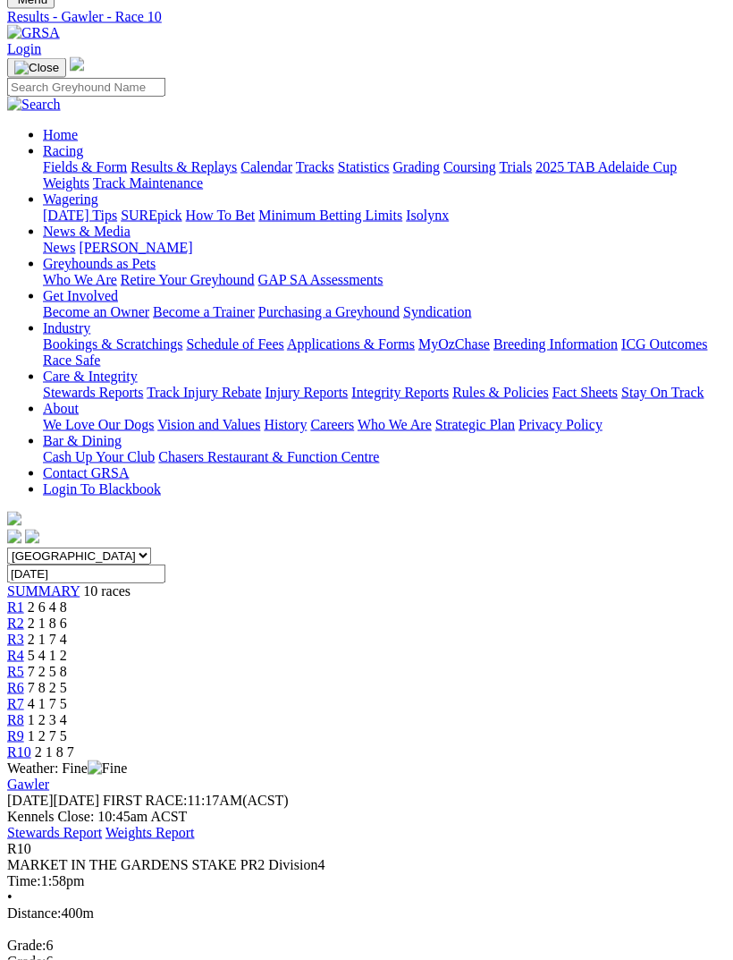
scroll to position [68, 0]
click at [596, 728] on div "R9 1 2 7 5" at bounding box center [366, 736] width 719 height 16
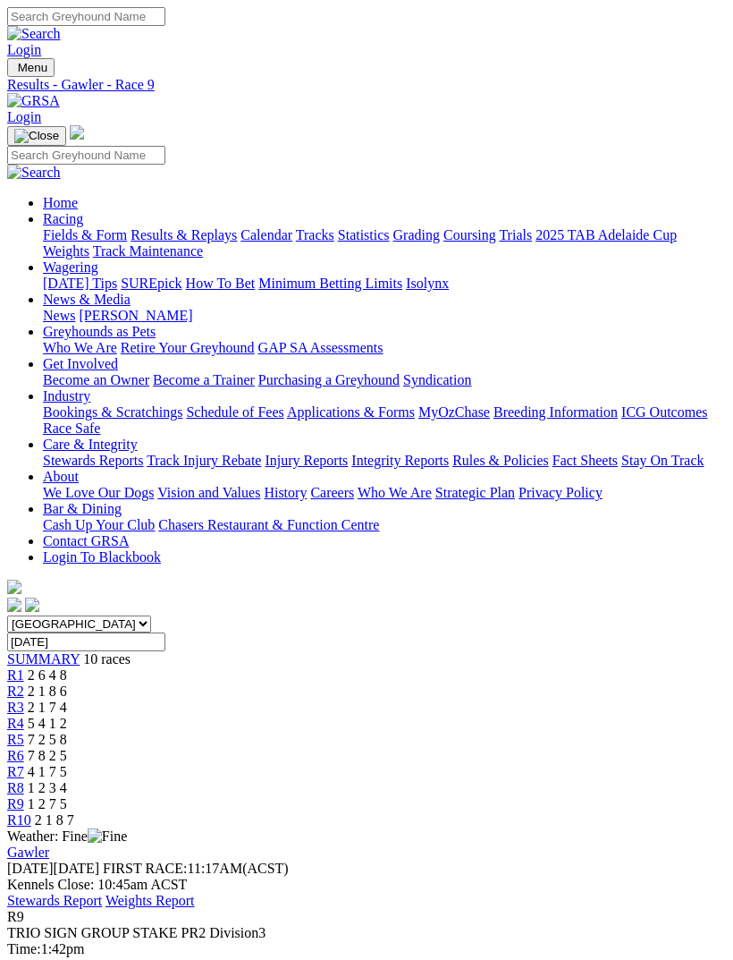
click at [67, 780] on span "1 2 3 4" at bounding box center [47, 787] width 39 height 15
click at [67, 764] on span "4 1 7 5" at bounding box center [47, 771] width 39 height 15
click at [67, 748] on span "7 8 2 5" at bounding box center [47, 755] width 39 height 15
click at [24, 732] on link "R5" at bounding box center [15, 739] width 17 height 15
click at [67, 699] on span "2 1 7 4" at bounding box center [47, 706] width 39 height 15
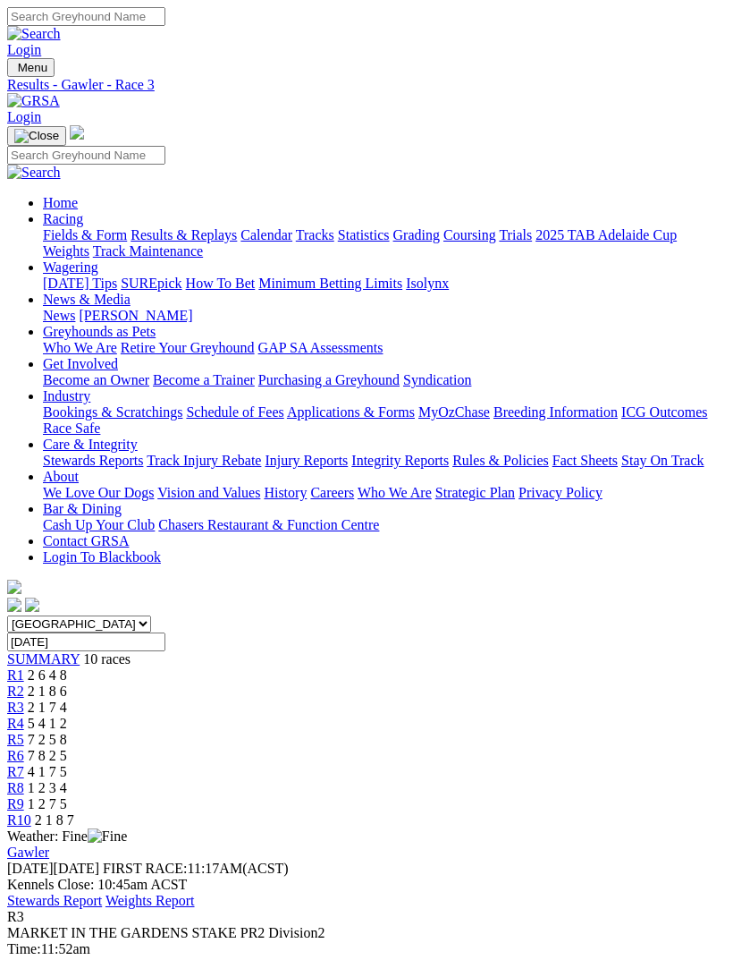
click at [24, 699] on span "R3" at bounding box center [15, 706] width 17 height 15
click at [67, 683] on span "2 1 8 6" at bounding box center [47, 690] width 39 height 15
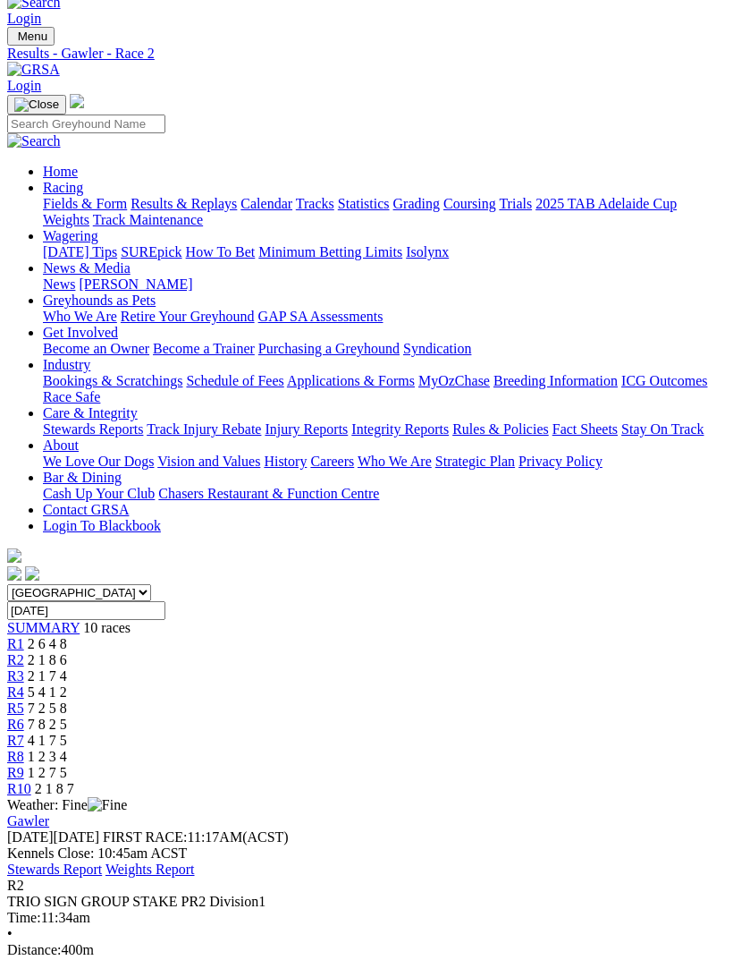
click at [67, 636] on span "2 6 4 8" at bounding box center [47, 643] width 39 height 15
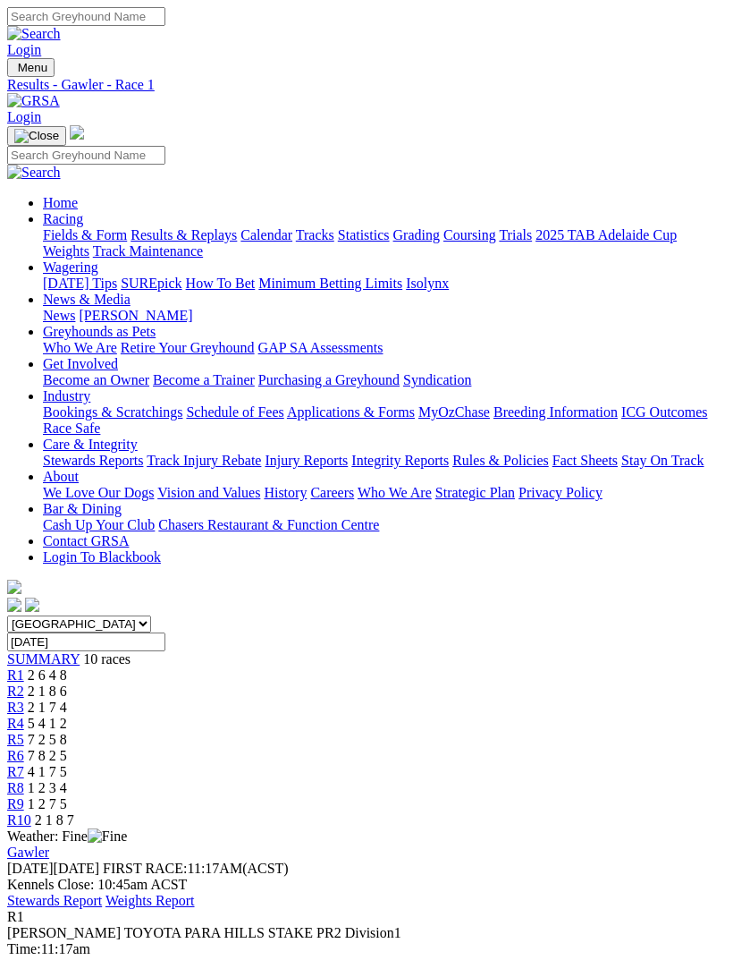
click at [67, 748] on span "7 8 2 5" at bounding box center [47, 755] width 39 height 15
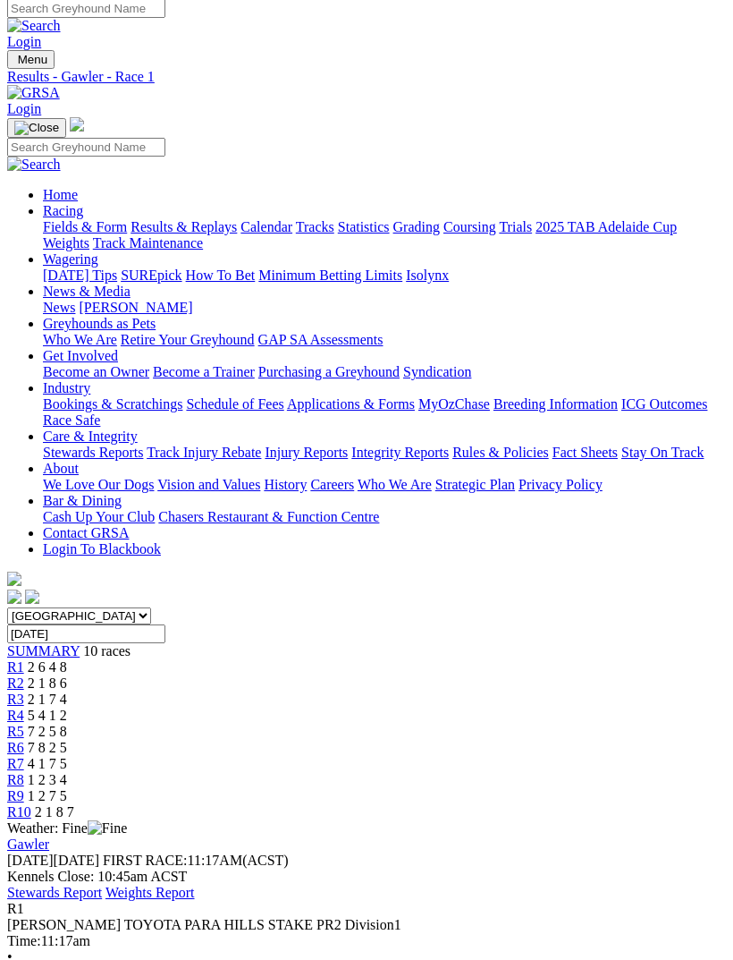
scroll to position [7, 0]
click at [24, 676] on span "R2" at bounding box center [15, 683] width 17 height 15
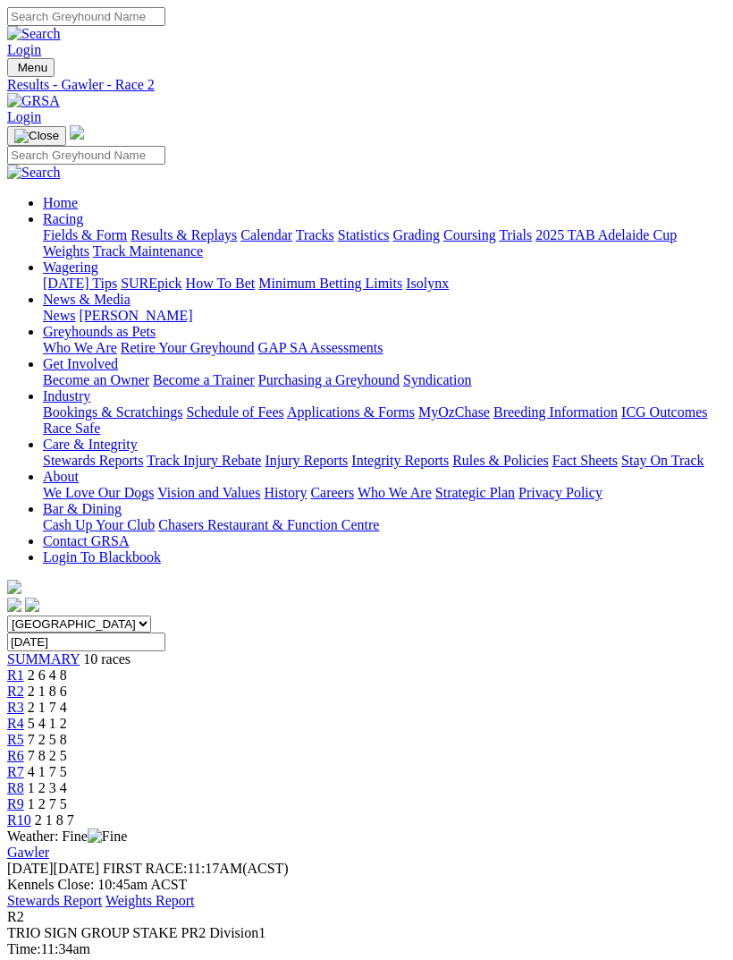
click at [24, 699] on span "R3" at bounding box center [15, 706] width 17 height 15
click at [24, 715] on span "R4" at bounding box center [15, 722] width 17 height 15
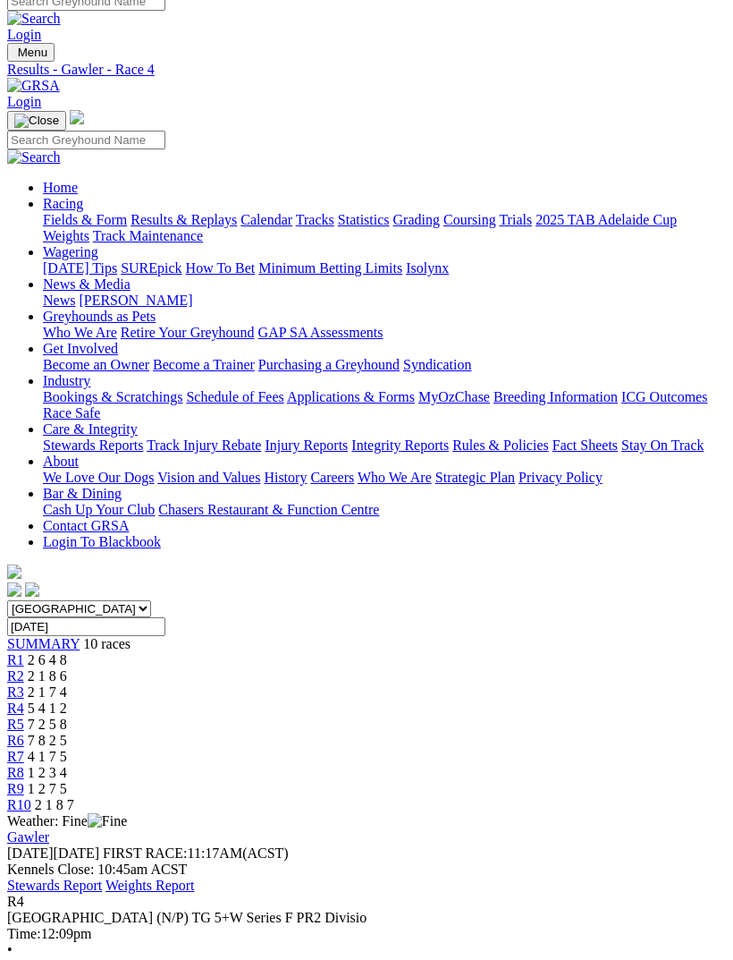
click at [24, 732] on span "R6" at bounding box center [15, 739] width 17 height 15
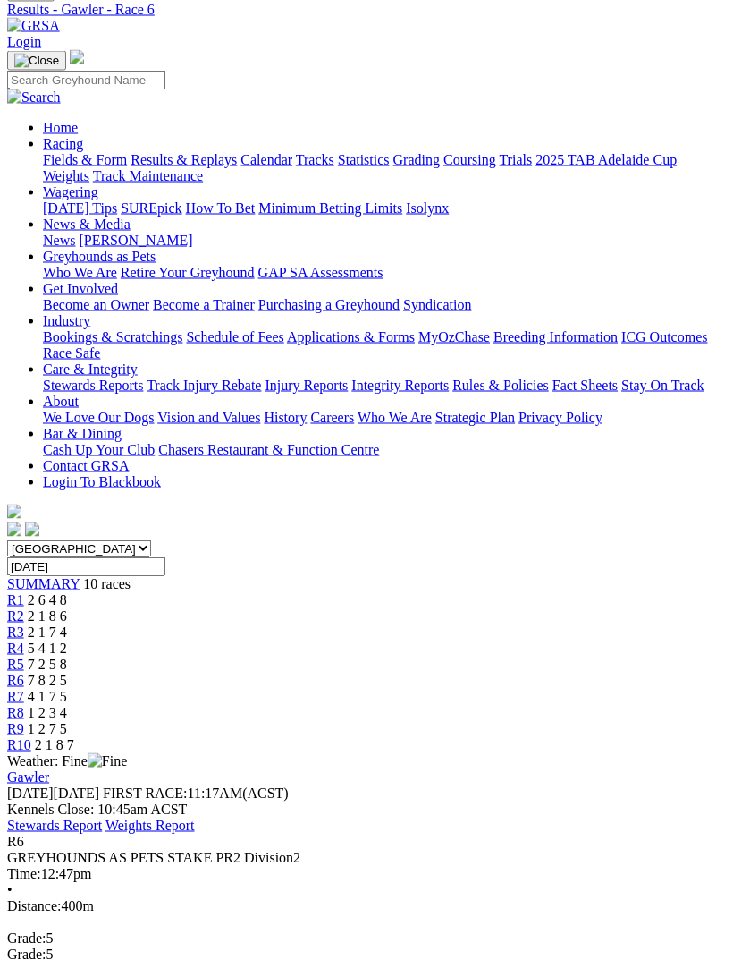
scroll to position [76, 0]
click at [67, 688] on span "4 1 7 5" at bounding box center [47, 695] width 39 height 15
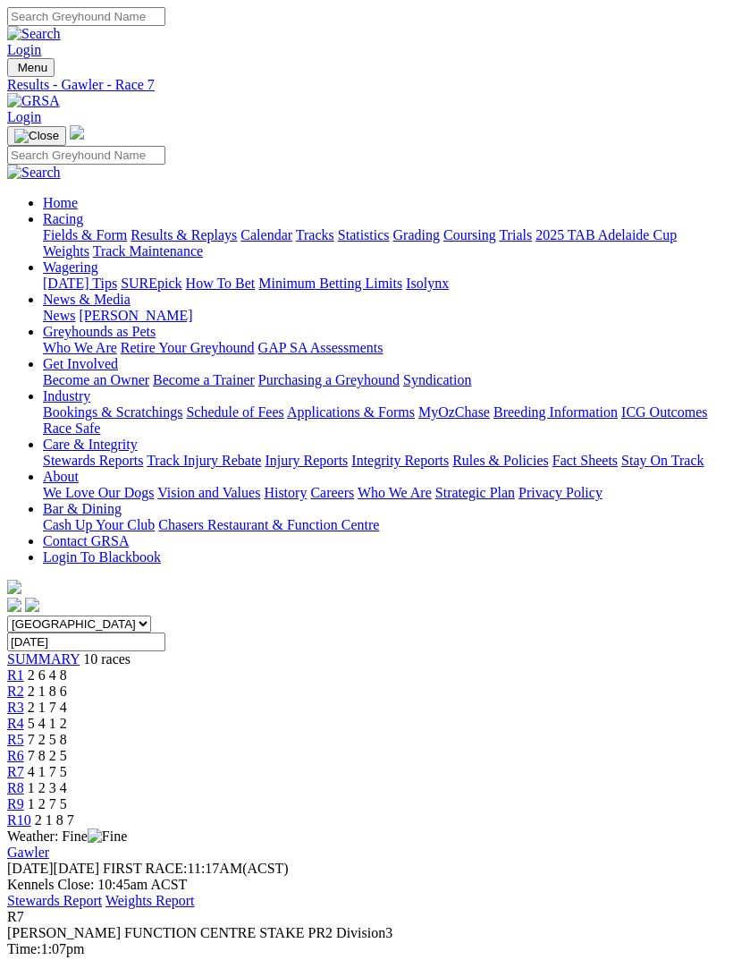
click at [67, 796] on span "1 2 7 5" at bounding box center [47, 803] width 39 height 15
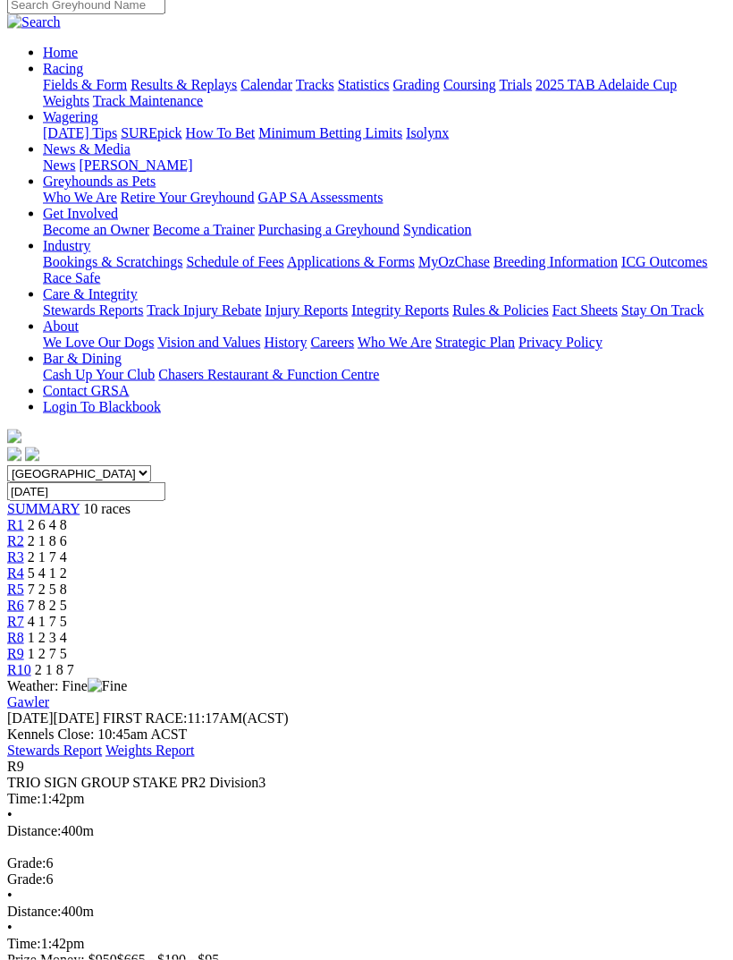
scroll to position [148, 0]
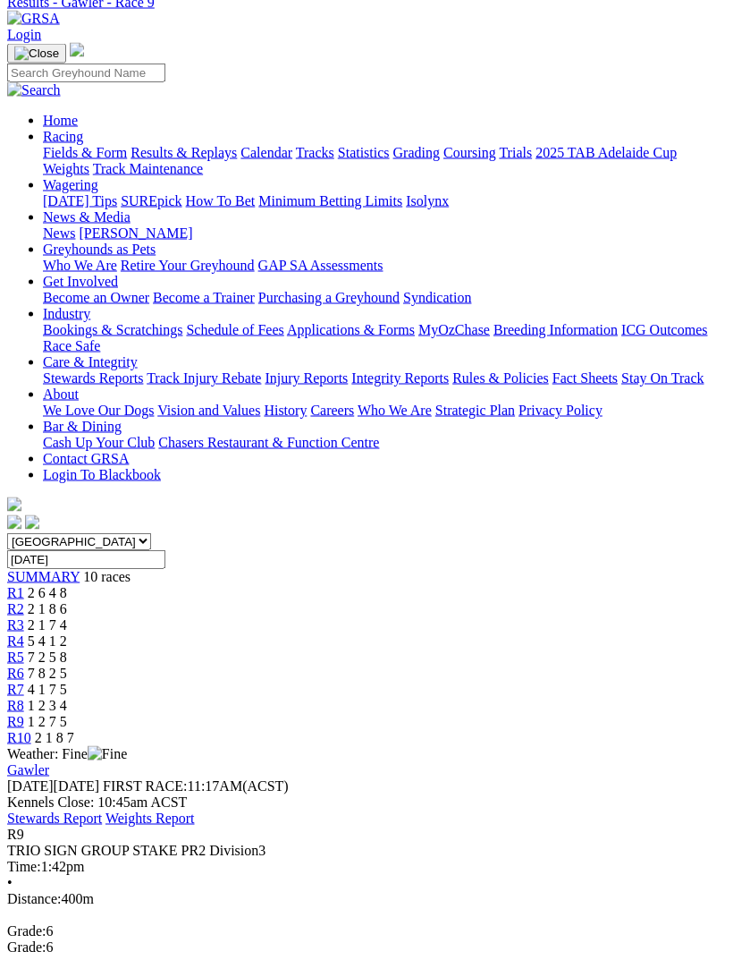
scroll to position [0, 0]
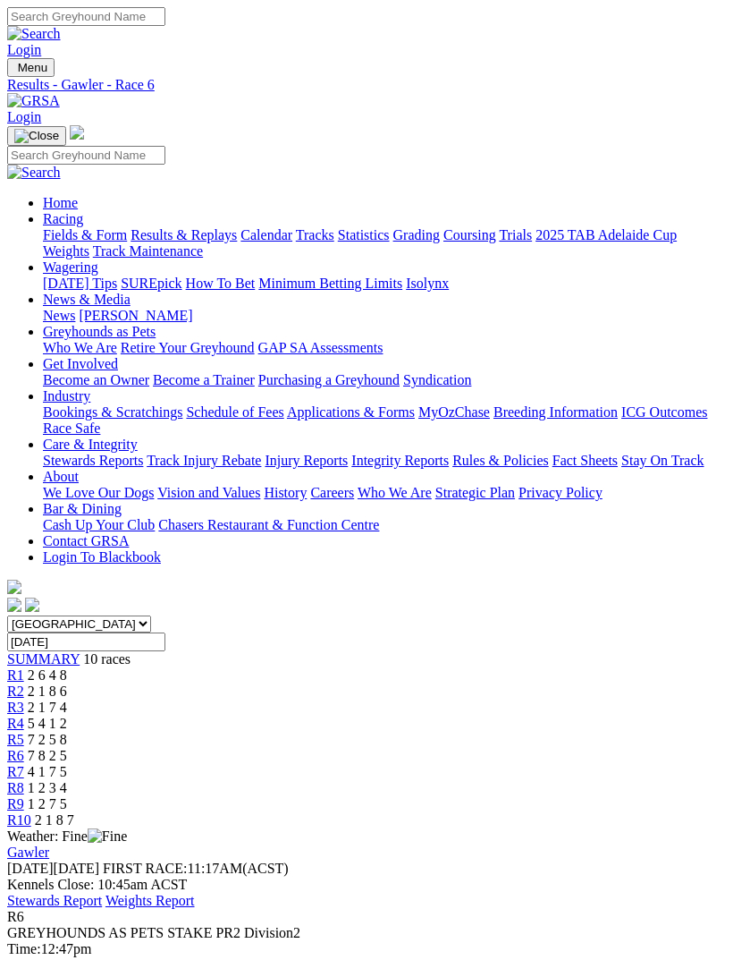
scroll to position [133, 0]
click at [14, 72] on img "Toggle navigation" at bounding box center [14, 72] width 0 height 0
click at [127, 232] on link "Fields & Form" at bounding box center [85, 234] width 84 height 15
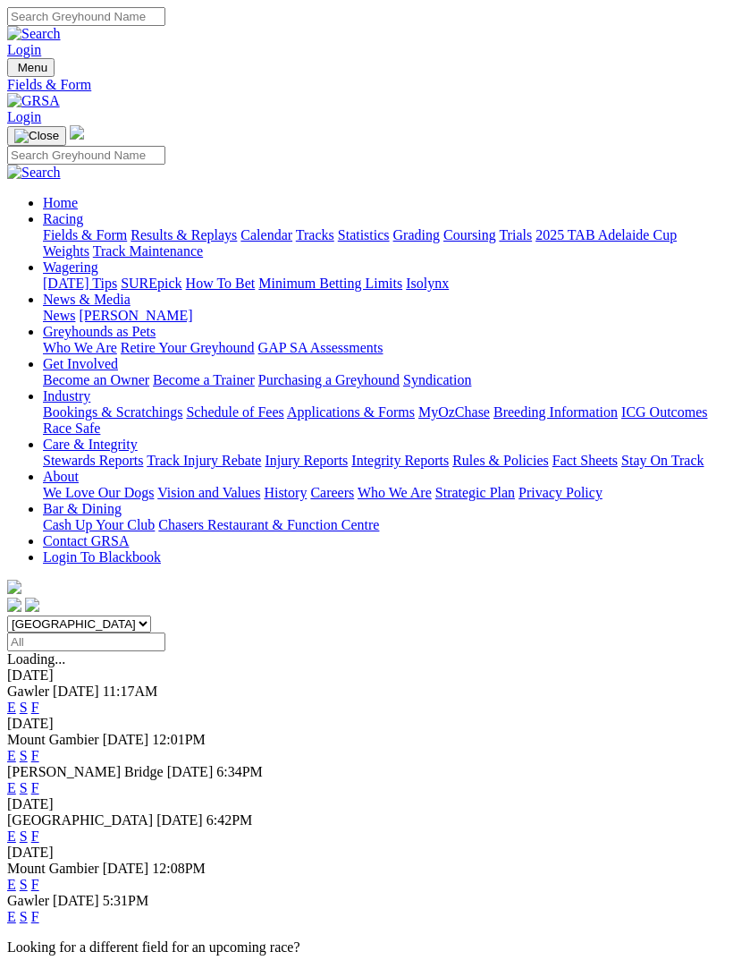
click at [39, 909] on link "F" at bounding box center [35, 916] width 8 height 15
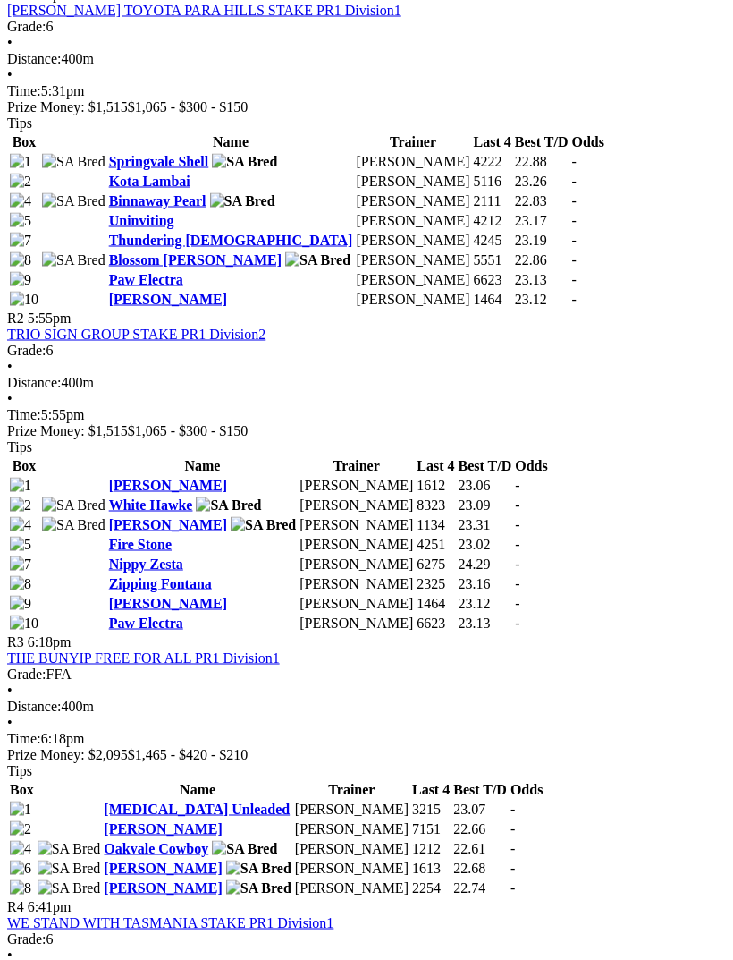
scroll to position [963, 0]
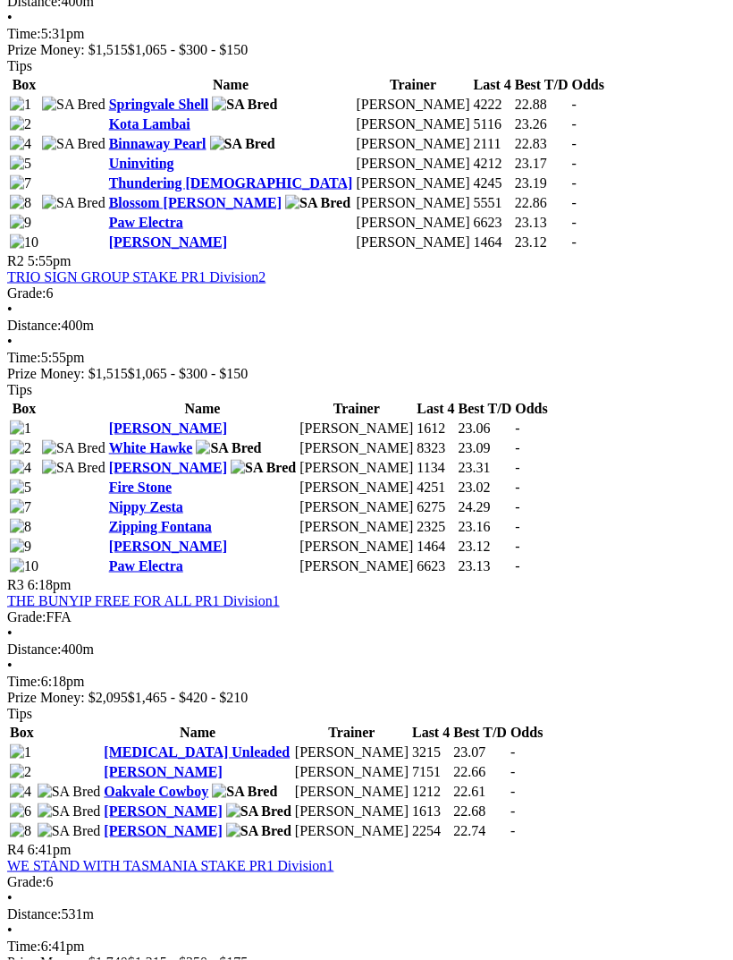
scroll to position [1020, 0]
